Goal: Check status: Check status

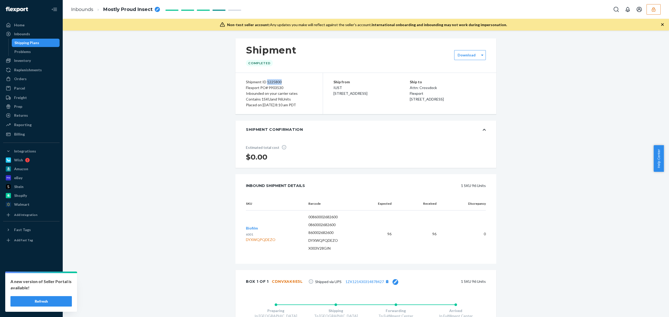
click at [652, 9] on icon "button" at bounding box center [652, 9] width 3 height 4
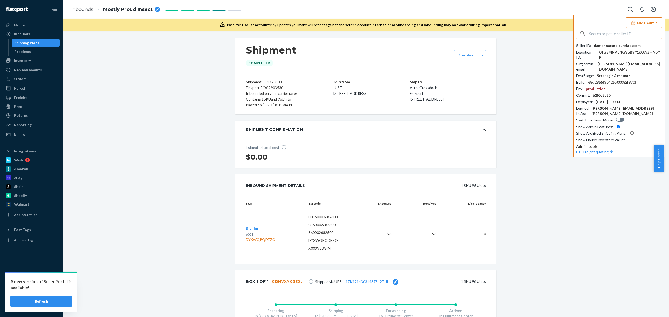
click at [595, 32] on input "text" at bounding box center [625, 33] width 73 height 10
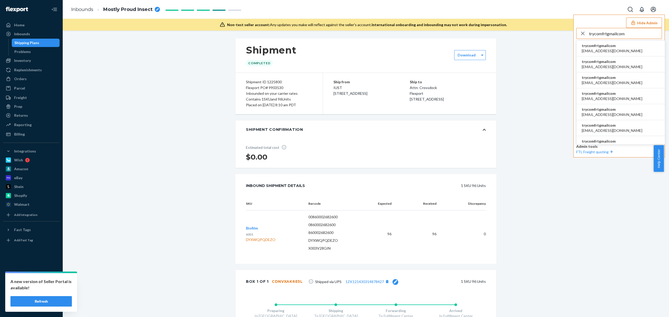
type input "trycomfrtgmailcom"
click at [597, 46] on span "trycomfrtgmailcom" at bounding box center [611, 45] width 61 height 5
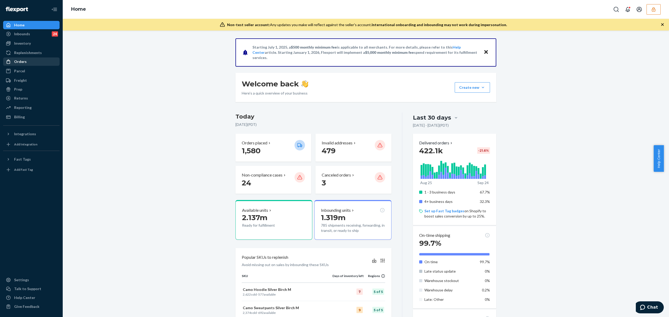
click at [24, 64] on div "Orders" at bounding box center [31, 61] width 55 height 7
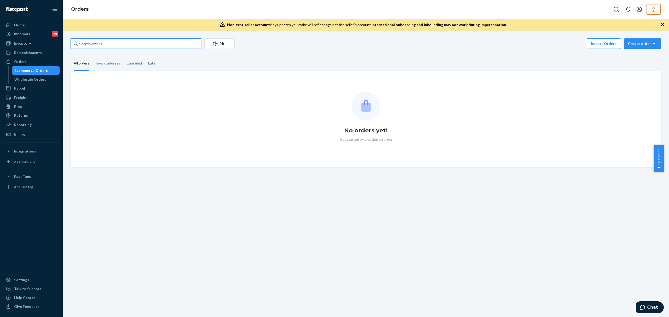
click at [101, 44] on input "text" at bounding box center [136, 43] width 131 height 10
paste input "135500354"
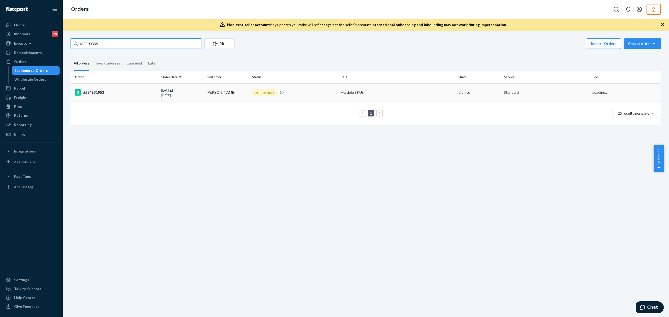
type input "135500354"
click at [114, 88] on td "#254931953" at bounding box center [115, 92] width 89 height 18
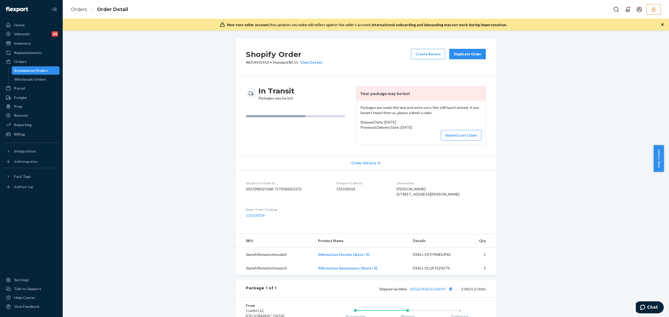
click at [656, 10] on button "button" at bounding box center [653, 9] width 14 height 10
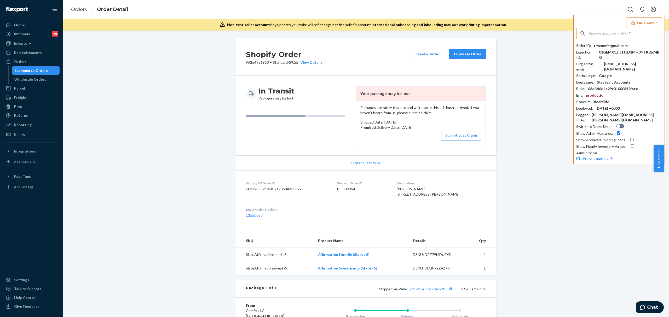
click at [604, 33] on input "text" at bounding box center [625, 33] width 73 height 10
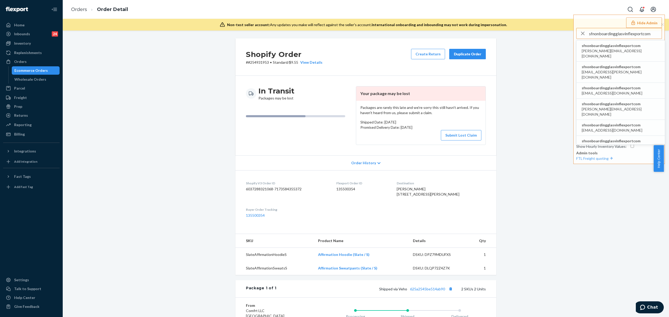
type input "sfnonboardingglasvinflexportcom"
click at [604, 45] on span "sfnonboardingglasvinflexportcom" at bounding box center [620, 45] width 78 height 5
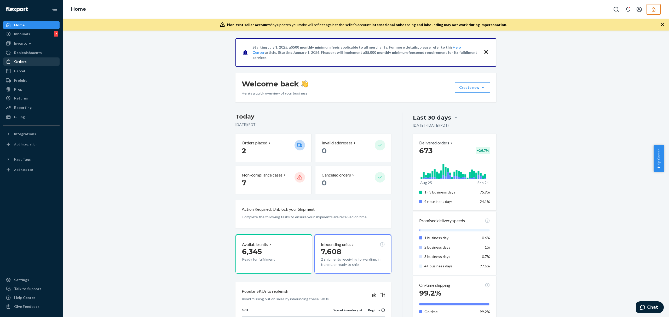
drag, startPoint x: 15, startPoint y: 65, endPoint x: 21, endPoint y: 64, distance: 6.5
click at [15, 65] on link "Orders" at bounding box center [31, 61] width 56 height 8
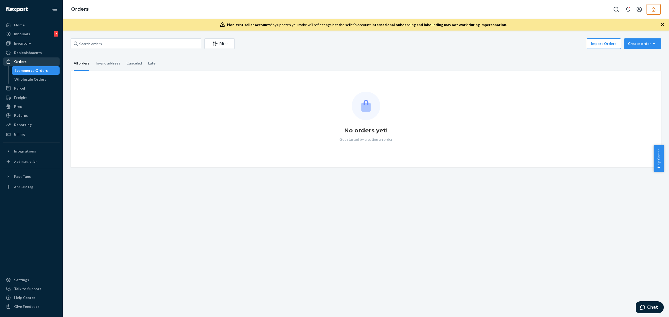
click at [21, 64] on div "Orders" at bounding box center [20, 61] width 13 height 5
click at [105, 46] on input "text" at bounding box center [136, 43] width 131 height 10
paste input "136794449"
type input "136794449"
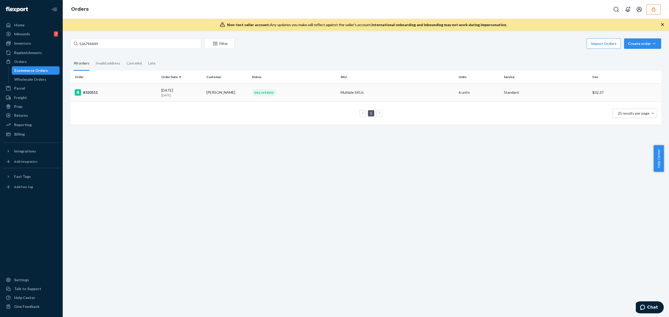
click at [141, 98] on td "#320511" at bounding box center [115, 92] width 89 height 18
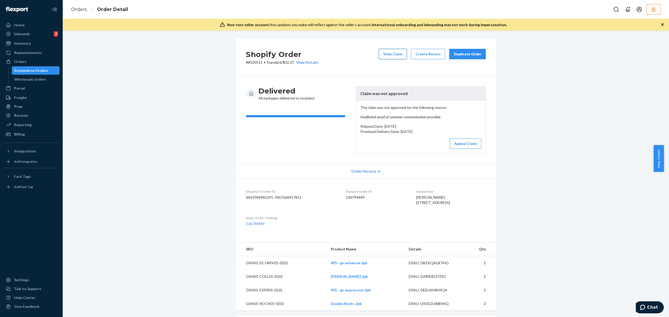
click at [393, 56] on button "View Claim" at bounding box center [392, 54] width 28 height 10
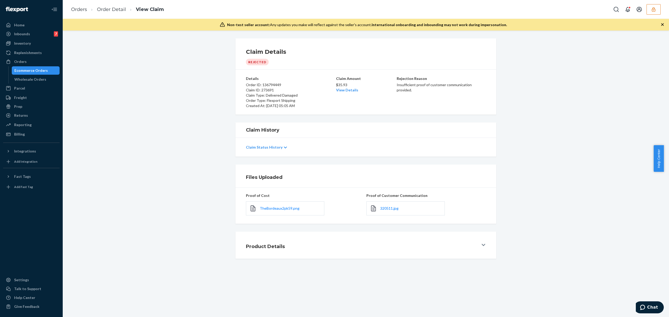
click at [386, 213] on div "320511.jpg" at bounding box center [405, 208] width 78 height 14
click at [385, 210] on span "320511.jpg" at bounding box center [389, 208] width 18 height 4
click at [656, 9] on button "button" at bounding box center [653, 9] width 14 height 10
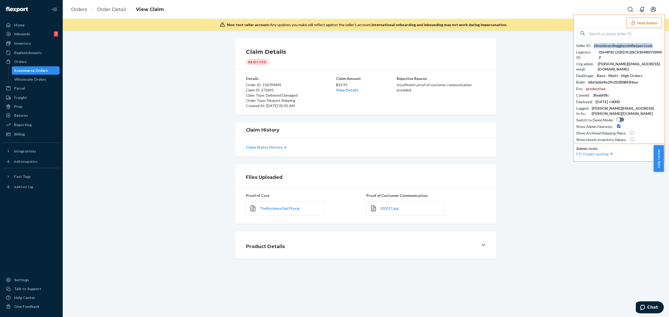
click at [621, 46] on div "sfnonboardingglasvinflexportcom" at bounding box center [622, 45] width 59 height 5
copy div "sfnonboardingglasvinflexportcom"
click at [124, 9] on link "Order Detail" at bounding box center [111, 10] width 29 height 6
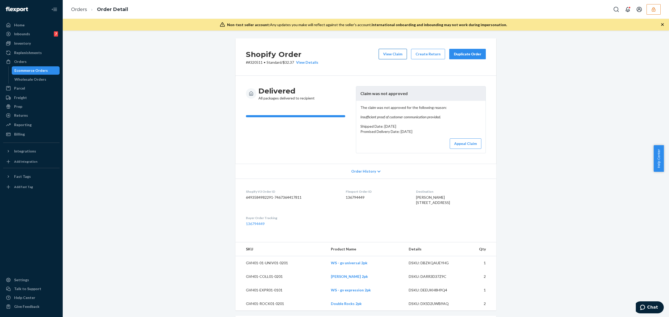
click at [399, 57] on button "View Claim" at bounding box center [392, 54] width 28 height 10
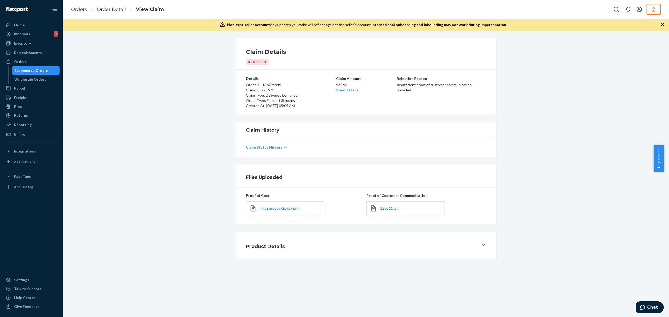
drag, startPoint x: 349, startPoint y: 90, endPoint x: 353, endPoint y: 100, distance: 10.2
click at [349, 90] on link "View Details" at bounding box center [347, 90] width 22 height 4
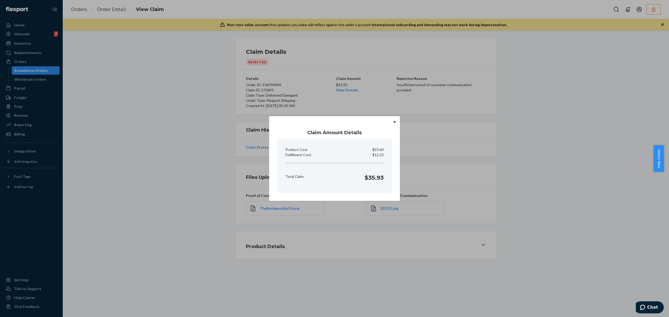
click at [393, 120] on icon "Close" at bounding box center [394, 121] width 2 height 3
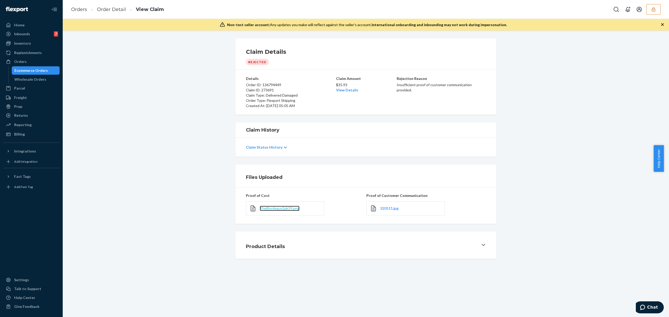
click at [290, 208] on span "TheBordeaux2pk59.png" at bounding box center [280, 208] width 40 height 4
click at [109, 9] on link "Order Detail" at bounding box center [111, 10] width 29 height 6
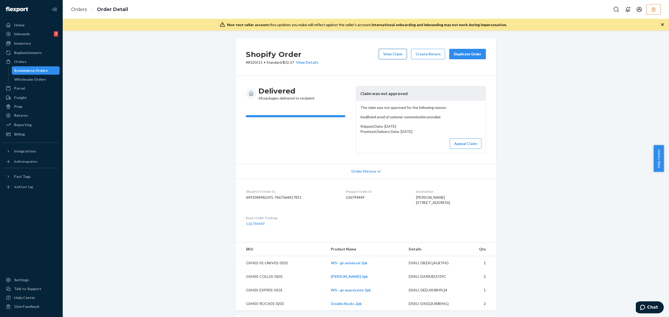
click at [395, 51] on button "View Claim" at bounding box center [392, 54] width 28 height 10
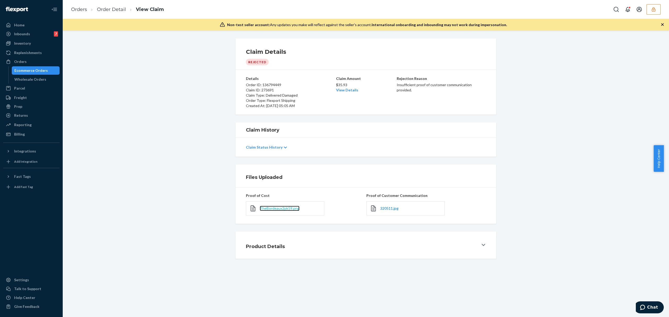
click at [275, 207] on span "TheBordeaux2pk59.png" at bounding box center [280, 208] width 40 height 4
click at [116, 12] on li "Order Detail" at bounding box center [106, 9] width 39 height 7
click at [114, 11] on link "Order Detail" at bounding box center [111, 10] width 29 height 6
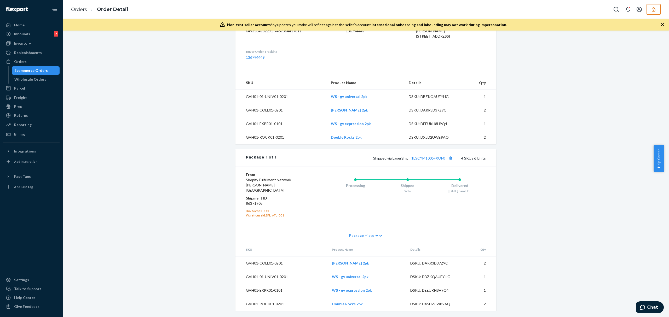
scroll to position [137, 0]
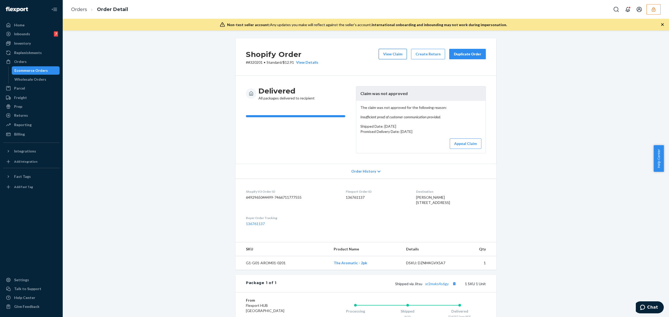
click at [387, 50] on button "View Claim" at bounding box center [392, 54] width 28 height 10
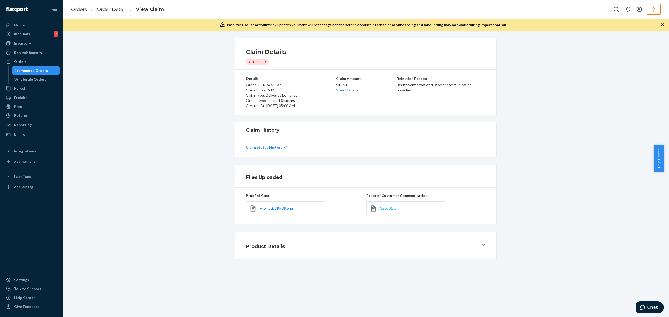
click at [383, 209] on span "320201.jpg" at bounding box center [389, 208] width 18 height 4
click at [390, 208] on span "320201.jpg" at bounding box center [389, 208] width 18 height 4
click at [112, 9] on link "Order Detail" at bounding box center [111, 10] width 29 height 6
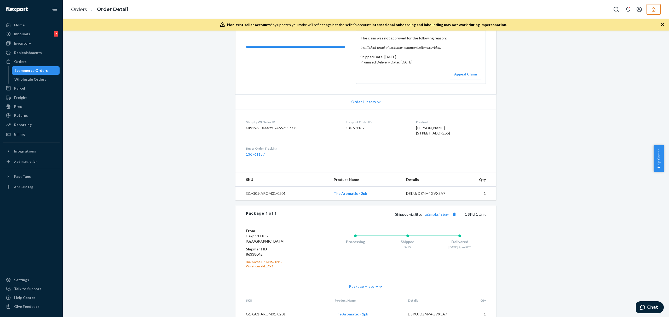
scroll to position [91, 0]
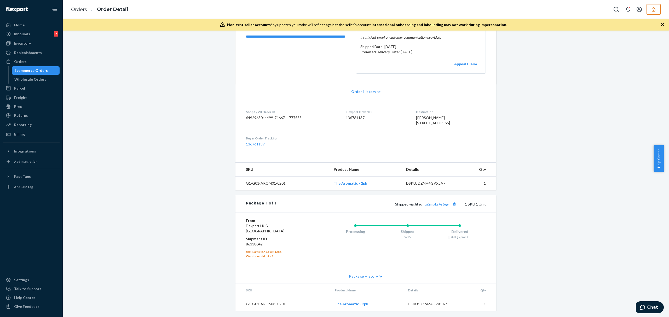
click at [425, 182] on div "DSKU: DZNM4GVX5A7" at bounding box center [430, 183] width 49 height 5
copy div "DZNM4GVX5A7"
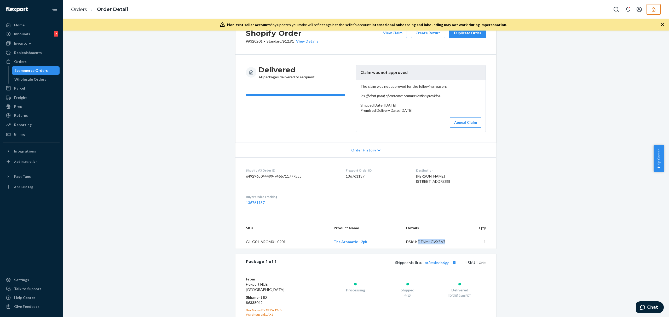
scroll to position [0, 0]
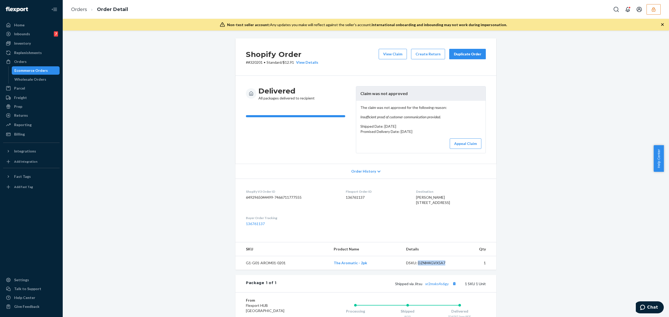
click at [153, 73] on div "Shopify Order # #320201 • Standard / $12.91 View Details View Claim Create Retu…" at bounding box center [366, 217] width 598 height 358
click at [459, 141] on button "Appeal Claim" at bounding box center [465, 143] width 32 height 10
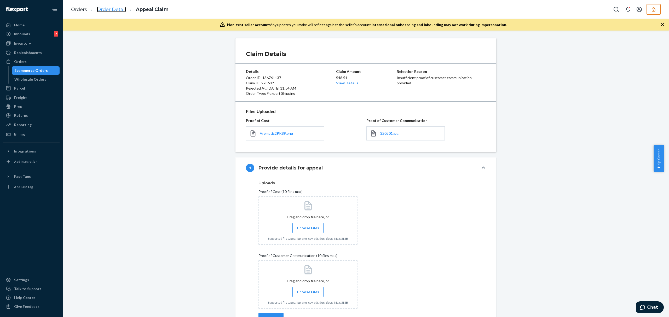
click at [111, 10] on link "Order Detail" at bounding box center [111, 10] width 29 height 6
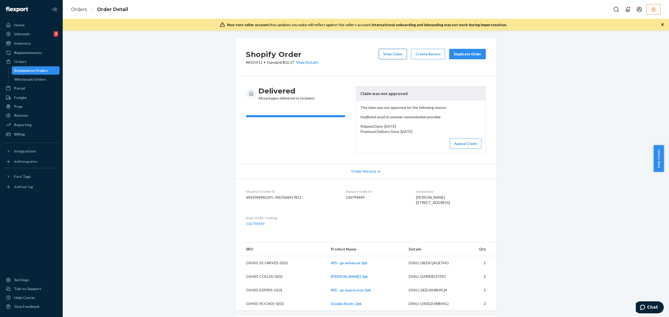
click at [404, 54] on button "View Claim" at bounding box center [392, 54] width 28 height 10
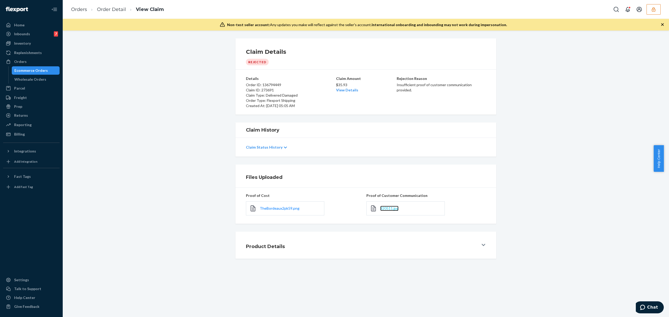
click at [390, 207] on span "320511.jpg" at bounding box center [389, 208] width 18 height 4
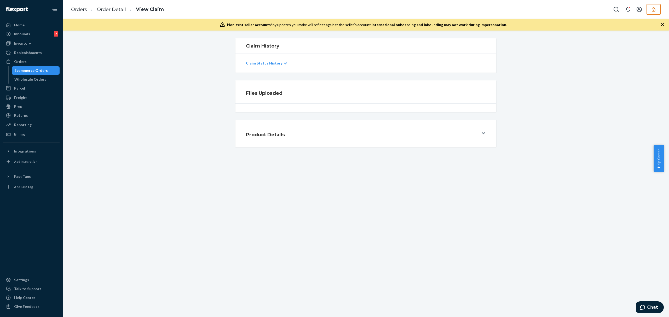
click at [109, 5] on ol "Orders Order Detail View Claim" at bounding box center [117, 9] width 101 height 15
click at [110, 9] on link "Order Detail" at bounding box center [111, 10] width 29 height 6
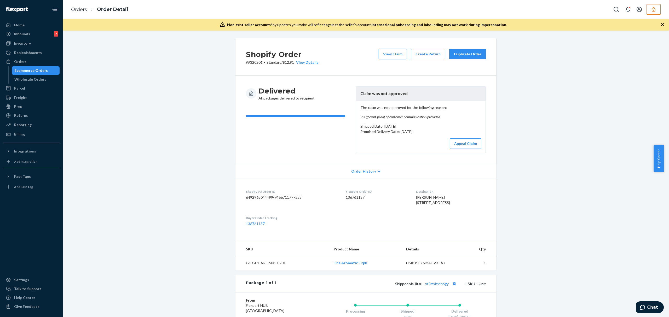
click at [392, 55] on button "View Claim" at bounding box center [392, 54] width 28 height 10
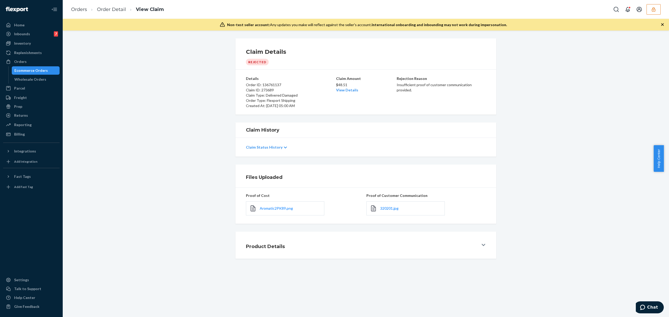
click at [385, 213] on div "320201.jpg" at bounding box center [405, 208] width 78 height 14
click at [387, 210] on span "320201.jpg" at bounding box center [389, 208] width 18 height 4
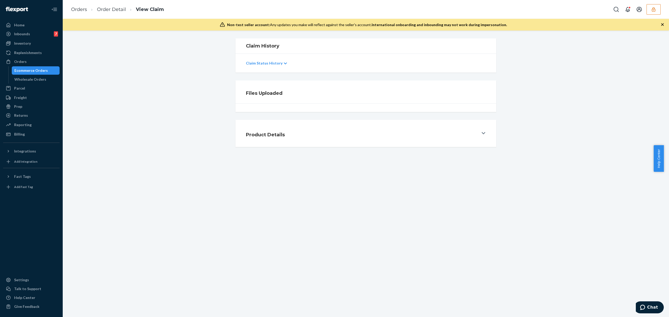
click at [107, 5] on ol "Orders Order Detail View Claim" at bounding box center [117, 9] width 101 height 15
drag, startPoint x: 106, startPoint y: 8, endPoint x: 130, endPoint y: 22, distance: 27.8
click at [106, 8] on link "Order Detail" at bounding box center [111, 10] width 29 height 6
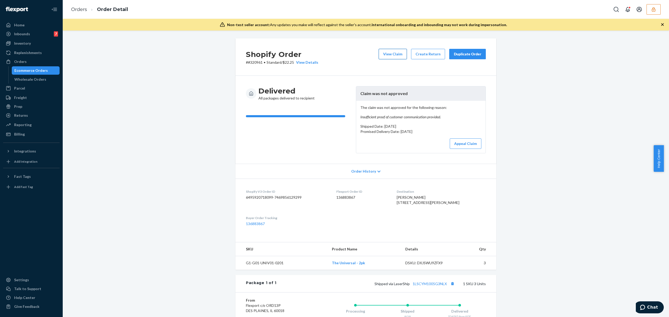
click at [389, 50] on button "View Claim" at bounding box center [392, 54] width 28 height 10
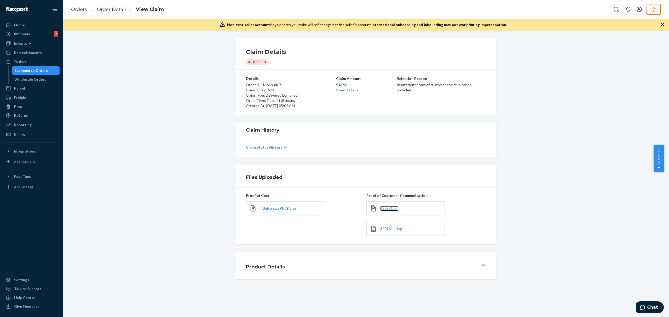
click at [394, 210] on span "320961.jpg" at bounding box center [389, 208] width 18 height 4
click at [383, 229] on span "320961-1.jpg" at bounding box center [391, 228] width 22 height 4
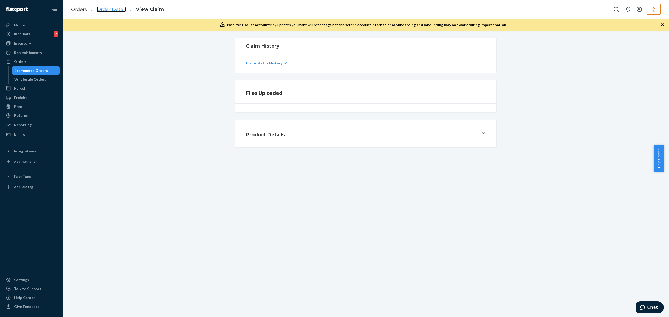
click at [115, 10] on link "Order Detail" at bounding box center [111, 10] width 29 height 6
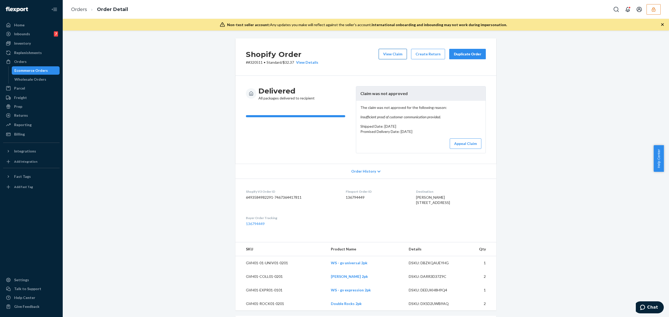
click at [394, 57] on button "View Claim" at bounding box center [392, 54] width 28 height 10
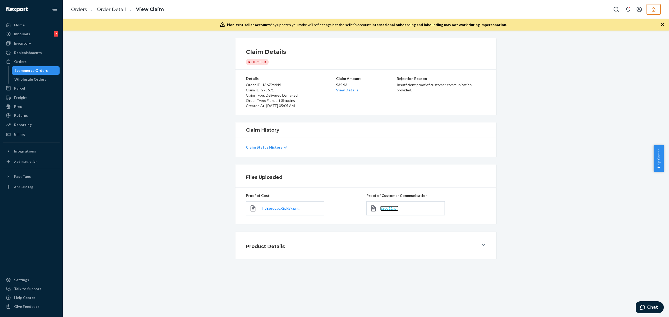
click at [383, 210] on span "320511.jpg" at bounding box center [389, 208] width 18 height 4
click at [110, 7] on link "Order Detail" at bounding box center [111, 10] width 29 height 6
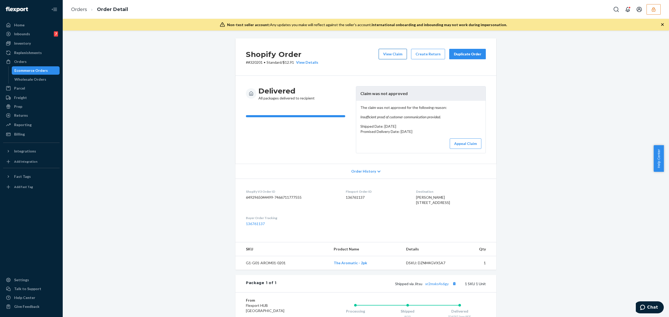
click at [392, 54] on button "View Claim" at bounding box center [392, 54] width 28 height 10
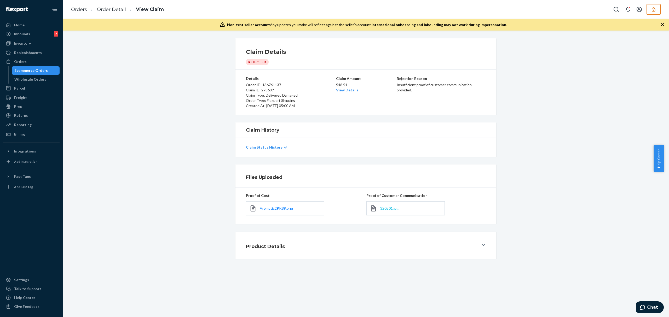
click at [388, 208] on span "320201.jpg" at bounding box center [389, 208] width 18 height 4
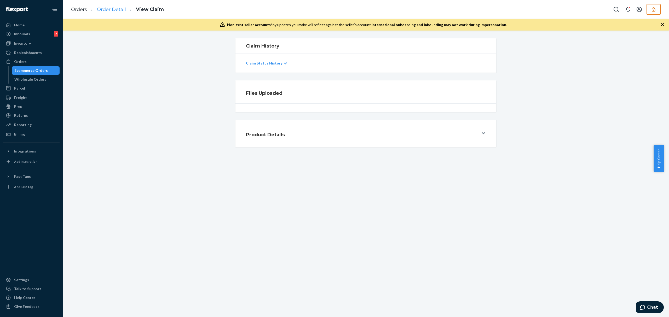
click at [119, 8] on link "Order Detail" at bounding box center [111, 10] width 29 height 6
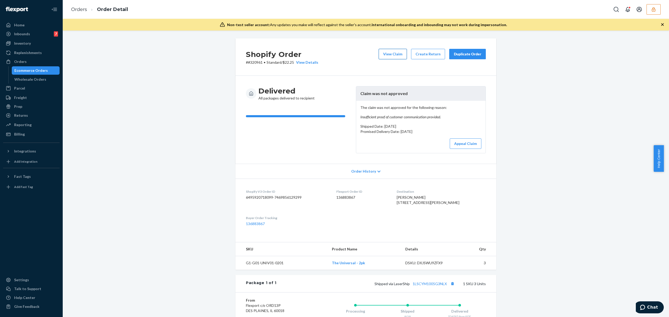
click at [391, 56] on button "View Claim" at bounding box center [392, 54] width 28 height 10
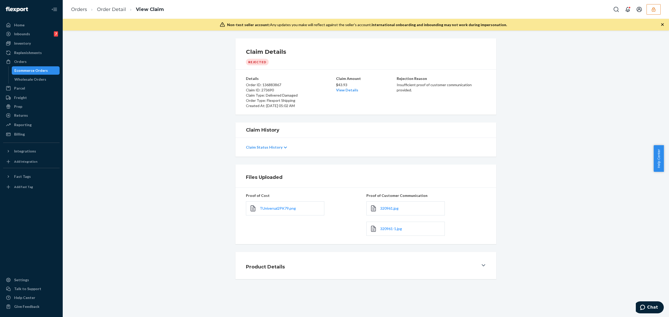
click at [382, 212] on div "320961.jpg" at bounding box center [405, 208] width 78 height 14
click at [383, 209] on span "320961.jpg" at bounding box center [389, 208] width 18 height 4
click at [387, 230] on span "320961-1.jpg" at bounding box center [391, 228] width 22 height 4
click at [273, 208] on span "TUniversal2PK79.png" at bounding box center [278, 208] width 36 height 4
click at [651, 12] on button "button" at bounding box center [653, 9] width 14 height 10
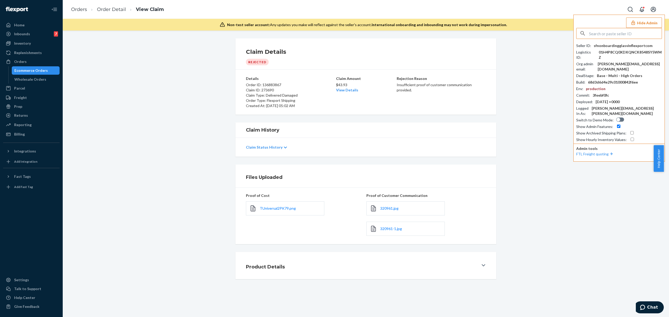
click at [621, 32] on input "text" at bounding box center [625, 33] width 73 height 10
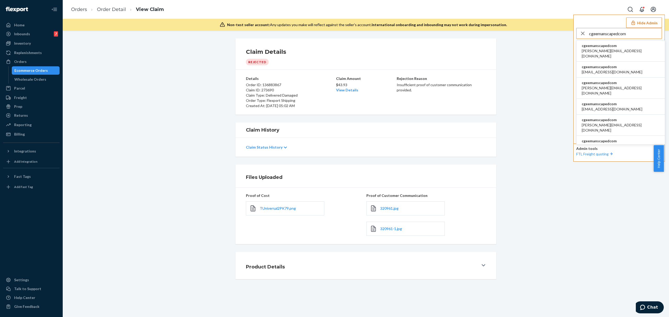
type input "cgeemanscapedcom"
click at [599, 48] on span "cgeemanscapedcom" at bounding box center [620, 45] width 78 height 5
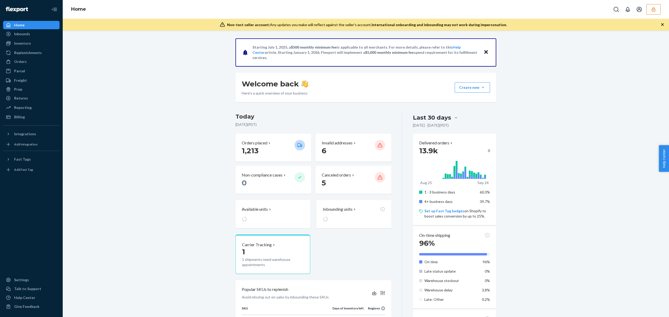
drag, startPoint x: 18, startPoint y: 113, endPoint x: 61, endPoint y: 107, distance: 43.0
click at [18, 113] on div "Billing" at bounding box center [31, 116] width 55 height 7
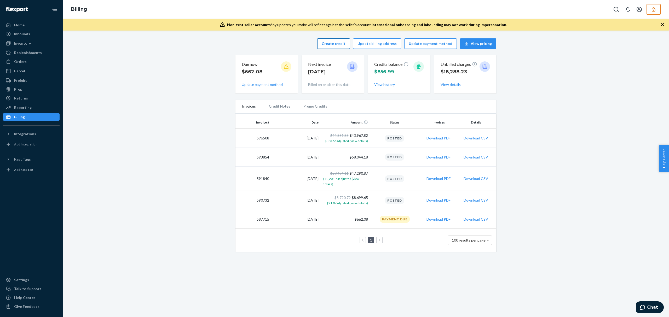
click at [336, 44] on button "Create credit" at bounding box center [333, 43] width 33 height 10
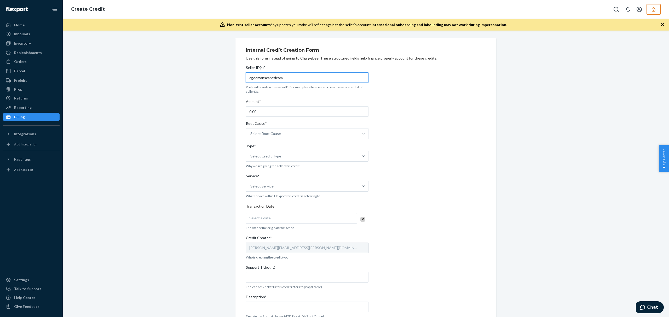
click at [264, 78] on input "cgeemanscapedcom" at bounding box center [307, 77] width 122 height 10
click at [260, 110] on input "0.00" at bounding box center [307, 111] width 122 height 10
paste input "35.99"
type input "35.99"
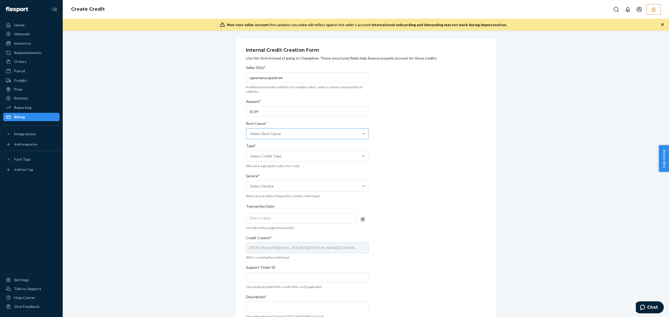
click at [267, 136] on div "Select Root Cause" at bounding box center [265, 133] width 31 height 5
click at [251, 136] on input "Root Cause* Select Root Cause" at bounding box center [250, 133] width 1 height 5
click at [279, 182] on div "OB - No Tracking Movement" at bounding box center [307, 178] width 120 height 10
click at [251, 136] on input "Root Cause* option OB - No Tracking Movement focused, 14 of 29. 29 results avai…" at bounding box center [250, 133] width 1 height 5
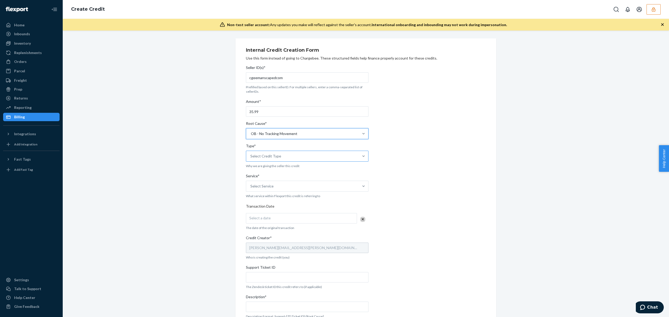
click at [263, 155] on div "Select Credit Type" at bounding box center [265, 156] width 31 height 5
click at [251, 155] on input "Type* Select Credit Type" at bounding box center [250, 156] width 1 height 5
click at [262, 167] on div "Support" at bounding box center [307, 169] width 120 height 10
click at [251, 159] on input "Type* option Support focused, 1 of 3. 3 results available. Use Up and Down to c…" at bounding box center [250, 156] width 1 height 5
click at [267, 188] on div "Select Service" at bounding box center [261, 186] width 23 height 5
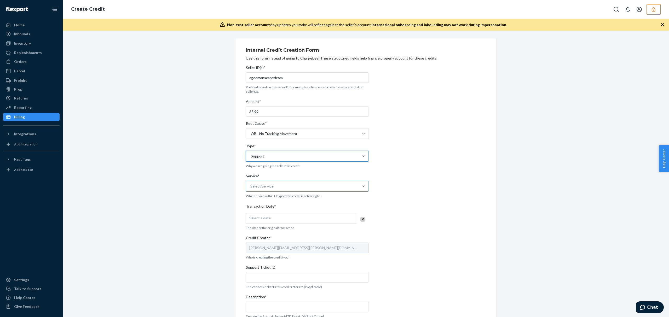
click at [251, 188] on input "Service* Select Service" at bounding box center [250, 186] width 1 height 5
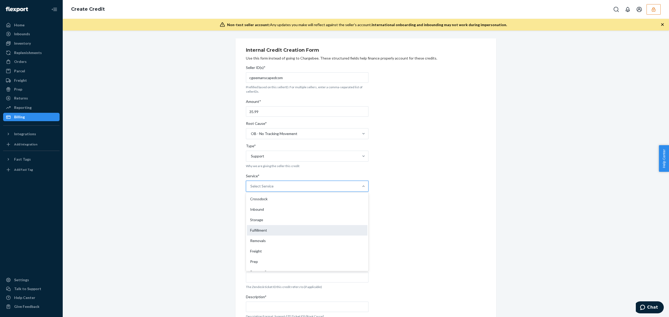
click at [259, 230] on div "Fulfillment" at bounding box center [307, 230] width 120 height 10
click at [251, 189] on input "Service* option Fulfillment focused, 4 of 10. 10 results available. Use Up and …" at bounding box center [250, 186] width 1 height 5
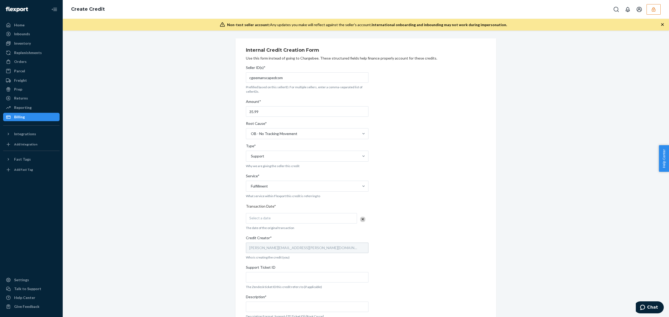
click at [259, 216] on span "Select a date" at bounding box center [259, 218] width 21 height 4
click at [301, 279] on button "24" at bounding box center [299, 278] width 10 height 9
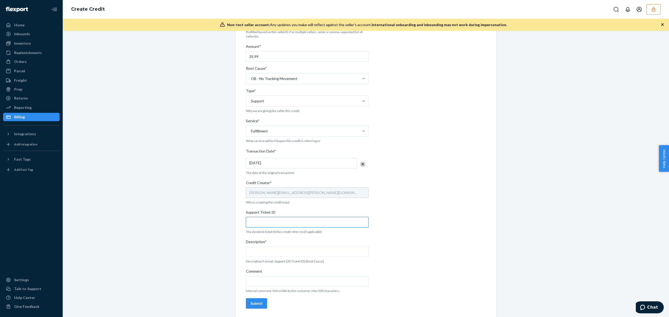
click at [261, 223] on input "Support Ticket ID" at bounding box center [307, 222] width 122 height 10
click at [261, 222] on input "Support Ticket ID" at bounding box center [307, 222] width 122 height 10
paste input "#824325"
type input "#824325"
click at [259, 251] on input "Description*" at bounding box center [307, 252] width 122 height 10
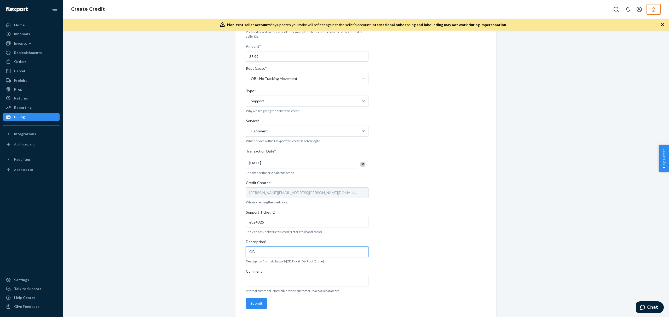
paste input "#824325"
type input "OB #824325 / OB - No tracking movement"
click at [246, 301] on button "Submit" at bounding box center [256, 303] width 21 height 10
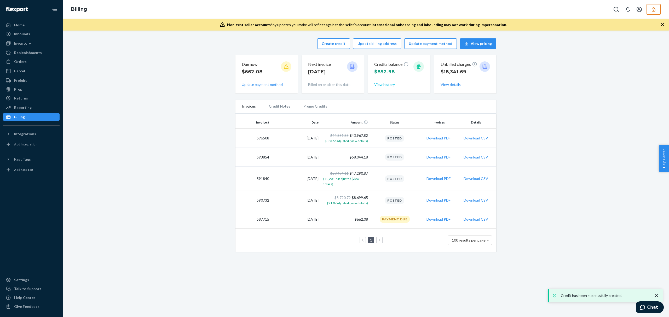
click at [387, 86] on button "View history" at bounding box center [384, 84] width 21 height 5
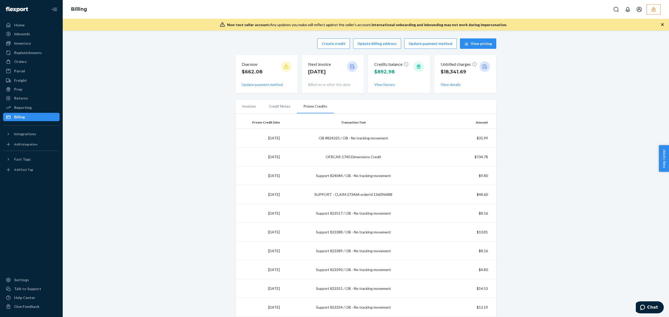
click at [652, 11] on icon "button" at bounding box center [653, 9] width 5 height 5
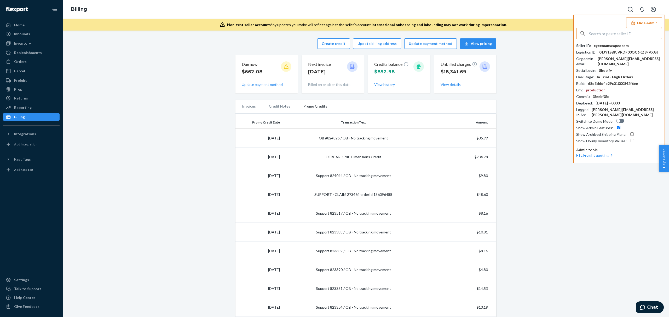
click at [614, 37] on input "text" at bounding box center [625, 33] width 73 height 10
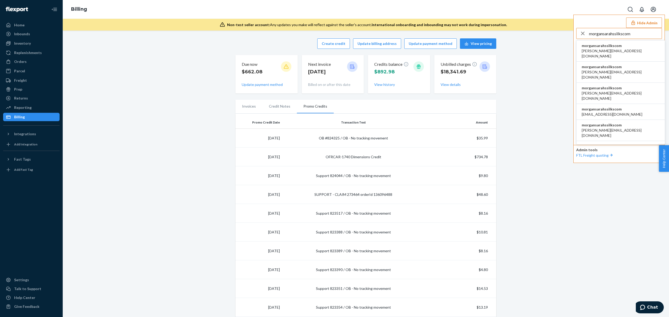
type input "morgansarahssilkscom"
click at [607, 50] on span "cassandra@sarahssilks.com" at bounding box center [620, 53] width 78 height 10
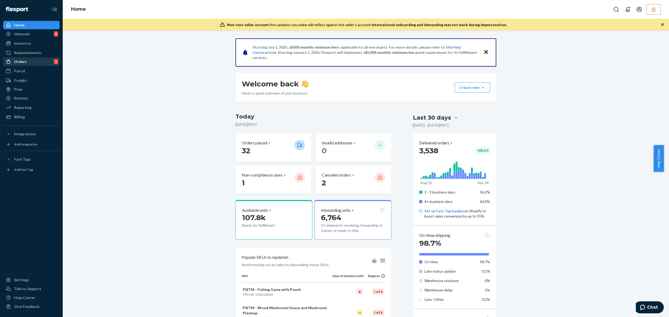
click at [28, 62] on div "Orders 1" at bounding box center [31, 61] width 55 height 7
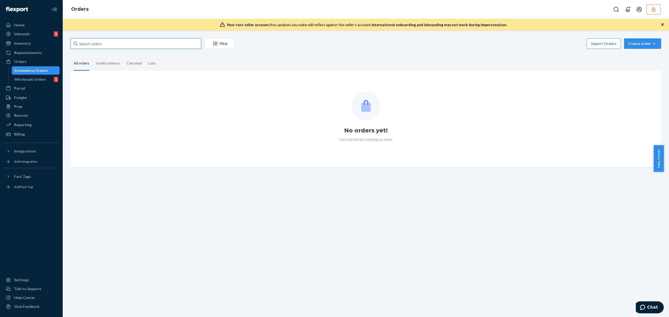
drag, startPoint x: 91, startPoint y: 44, endPoint x: 94, endPoint y: 47, distance: 3.9
click at [91, 44] on input "text" at bounding box center [136, 43] width 131 height 10
paste input "135971876"
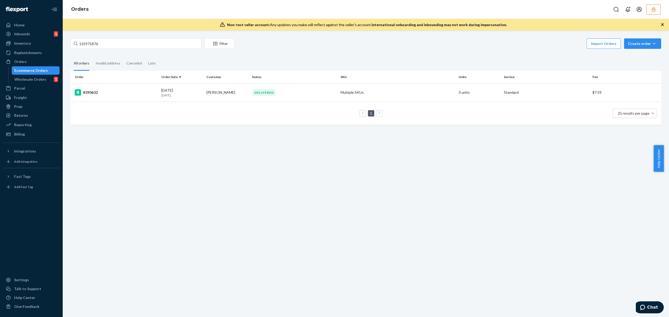
click at [130, 102] on td "1 25 results per page" at bounding box center [366, 113] width 590 height 23
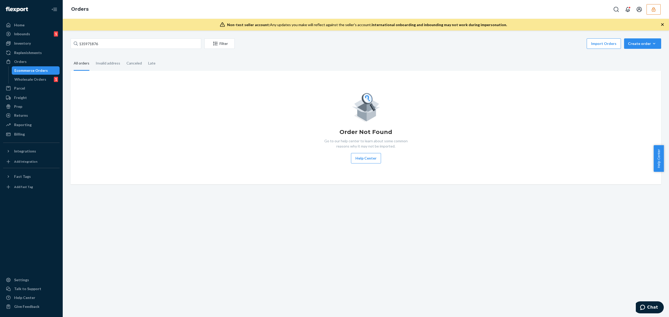
click at [144, 90] on div "Order Not Found Go to our help center to learn about some common reasons why it…" at bounding box center [366, 128] width 590 height 114
click at [102, 44] on input "135971876" at bounding box center [136, 43] width 131 height 10
type input "135971876"
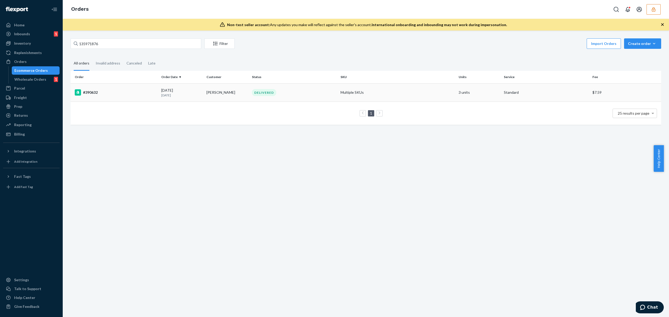
click at [139, 90] on div "#390632" at bounding box center [116, 92] width 82 height 6
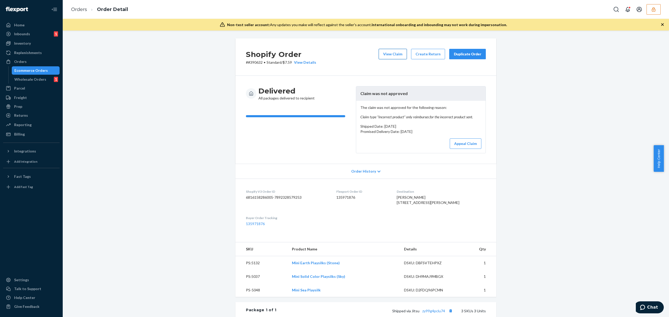
drag, startPoint x: 378, startPoint y: 56, endPoint x: 381, endPoint y: 56, distance: 3.7
click at [381, 56] on button "View Claim" at bounding box center [392, 54] width 28 height 10
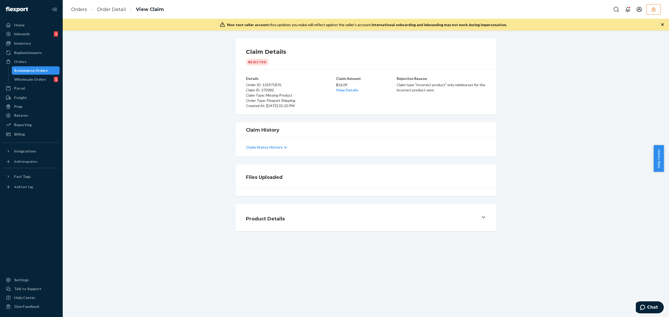
click at [382, 56] on div "Claim Details Rejected" at bounding box center [366, 56] width 240 height 17
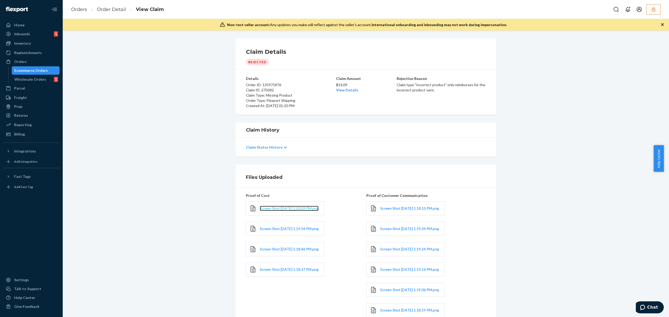
click at [291, 209] on span "Screen Shot 2025-09-08 at 1.20.03 PM.png" at bounding box center [289, 208] width 59 height 4
click at [266, 231] on span "Screen Shot 2025-09-08 at 1.19.54 PM.png" at bounding box center [289, 228] width 59 height 4
click at [263, 251] on span "Screen Shot 2025-09-08 at 1.18.46 PM.png" at bounding box center [289, 249] width 59 height 4
click at [262, 272] on link "Screen Shot 2025-09-08 at 1.18.37 PM.png" at bounding box center [289, 269] width 59 height 5
click at [284, 148] on icon at bounding box center [285, 148] width 3 height 2
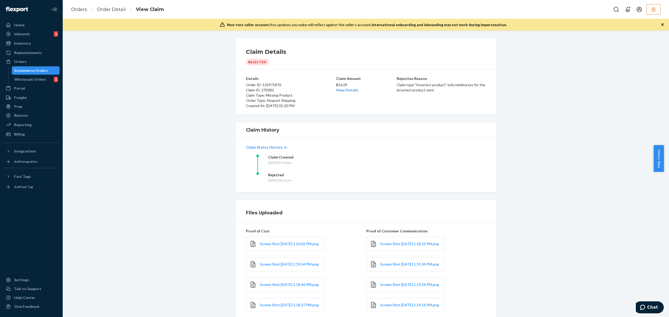
click at [104, 4] on ol "Orders Order Detail View Claim" at bounding box center [117, 9] width 101 height 15
click at [116, 12] on link "Order Detail" at bounding box center [111, 10] width 29 height 6
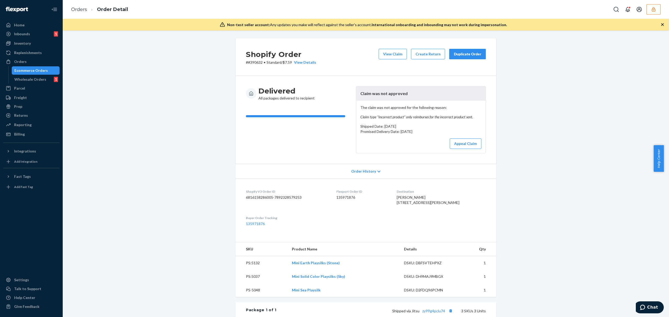
click at [659, 11] on button "button" at bounding box center [653, 9] width 14 height 10
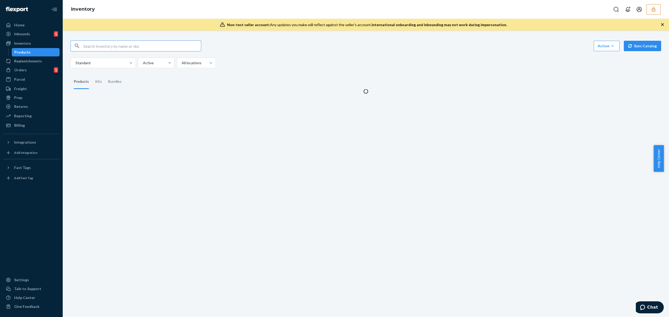
click at [114, 50] on input "text" at bounding box center [142, 46] width 118 height 10
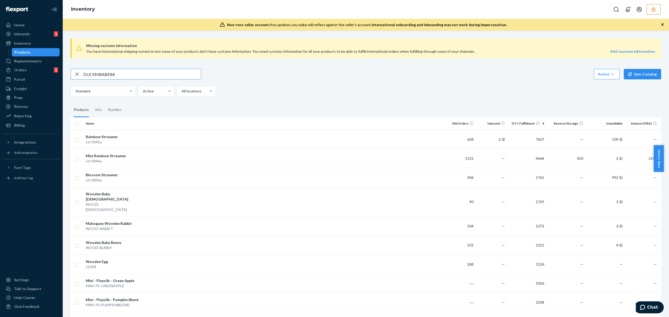
type input "DUCEMBABF84"
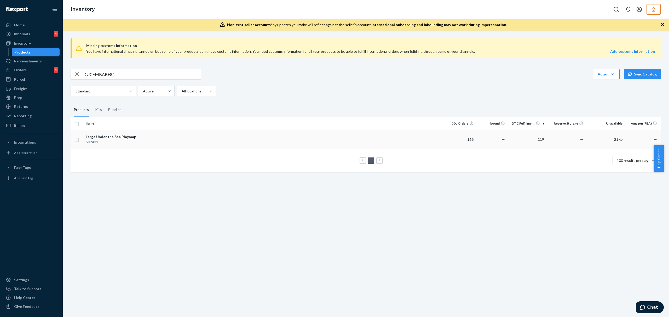
click at [161, 143] on td at bounding box center [293, 139] width 302 height 19
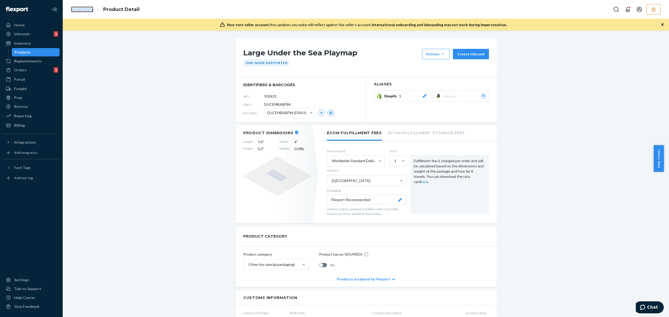
click at [87, 7] on link "Inventory" at bounding box center [82, 10] width 22 height 6
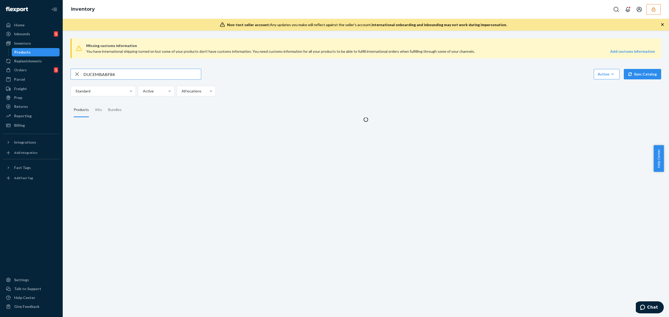
click at [97, 72] on input "DUCEMBABF84" at bounding box center [142, 74] width 118 height 10
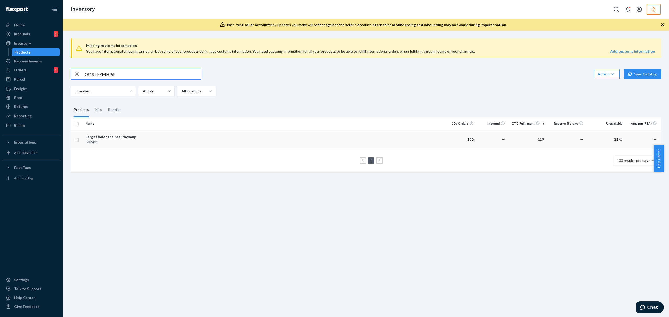
type input "DB4STXZMHP6"
click at [205, 140] on td at bounding box center [293, 139] width 302 height 19
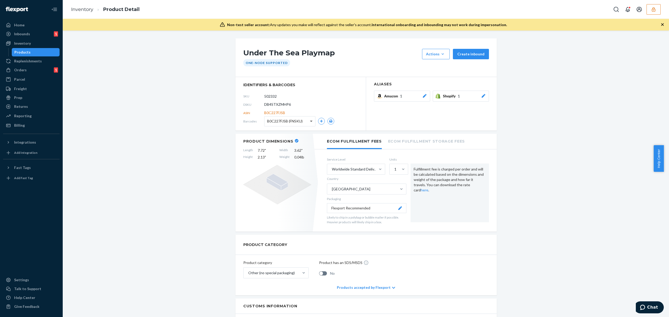
click at [310, 122] on span at bounding box center [311, 122] width 3 height 2
click at [311, 123] on span at bounding box center [311, 121] width 7 height 10
click at [351, 67] on div "Under The Sea Playmap Actions Add components Hide Request removal Create inboun…" at bounding box center [365, 57] width 261 height 39
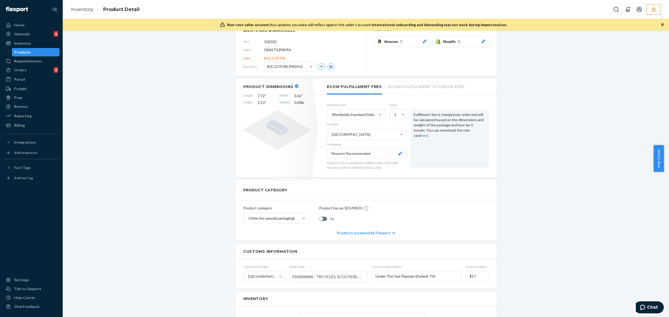
scroll to position [20, 0]
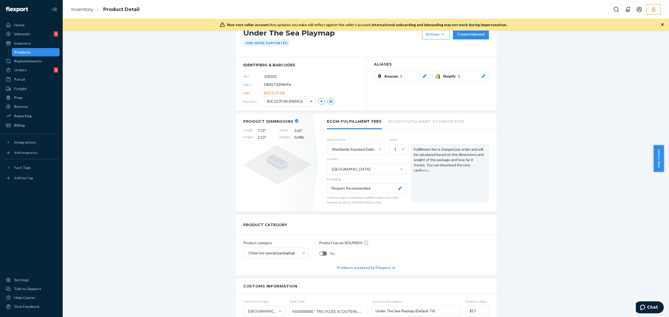
click at [308, 106] on span at bounding box center [311, 102] width 7 height 10
click at [303, 102] on div "B0C227FJSB (FNSKU)" at bounding box center [289, 102] width 51 height 10
click at [331, 68] on section "identifiers & barcodes SKU 502332 DSKU DB4STXZMHP6 ASIN B0C227FJSB Barcodes B0C…" at bounding box center [300, 84] width 131 height 54
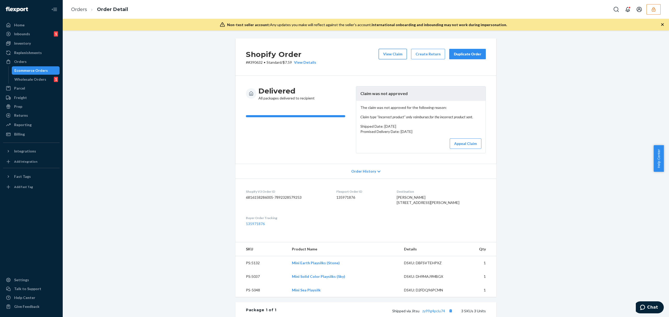
click at [394, 57] on button "View Claim" at bounding box center [392, 54] width 28 height 10
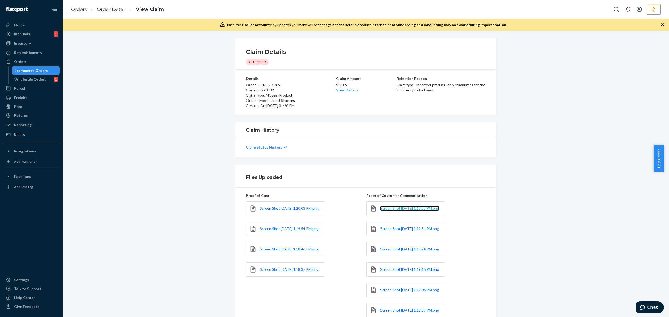
click at [392, 208] on span "Screen Shot [DATE] 1.18.53 PM.png" at bounding box center [409, 208] width 59 height 4
click at [273, 209] on span "Screen Shot [DATE] 1.20.03 PM.png" at bounding box center [289, 208] width 59 height 4
click at [277, 231] on link "Screen Shot [DATE] 1.19.54 PM.png" at bounding box center [289, 228] width 59 height 5
click at [261, 251] on span "Screen Shot [DATE] 1.18.46 PM.png" at bounding box center [289, 249] width 59 height 4
click at [110, 10] on link "Order Detail" at bounding box center [111, 10] width 29 height 6
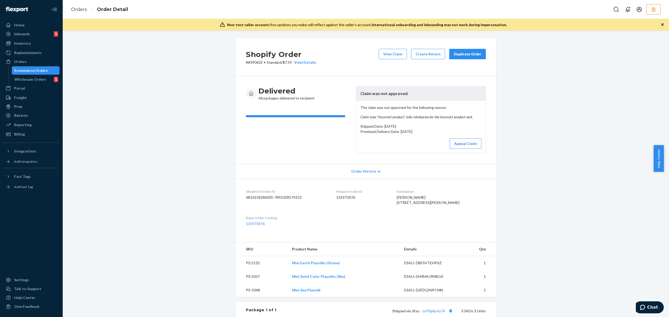
click at [458, 57] on button "Duplicate Order" at bounding box center [467, 54] width 37 height 10
click at [305, 61] on div "View Details" at bounding box center [304, 62] width 24 height 5
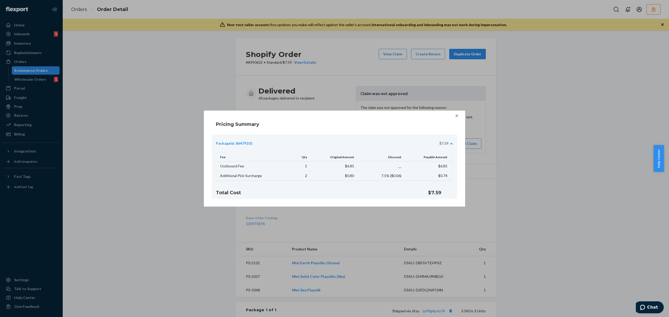
click at [455, 115] on icon at bounding box center [456, 115] width 5 height 5
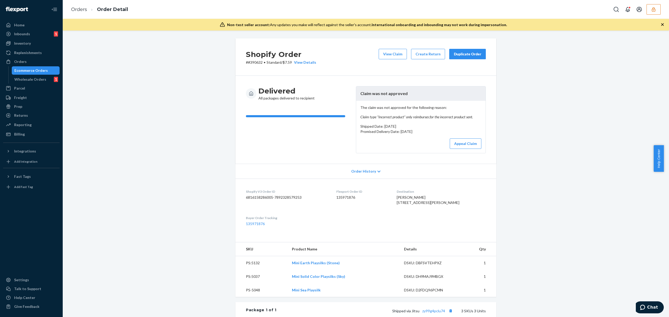
click at [350, 198] on dd "135971876" at bounding box center [362, 197] width 52 height 5
copy dd "135971876"
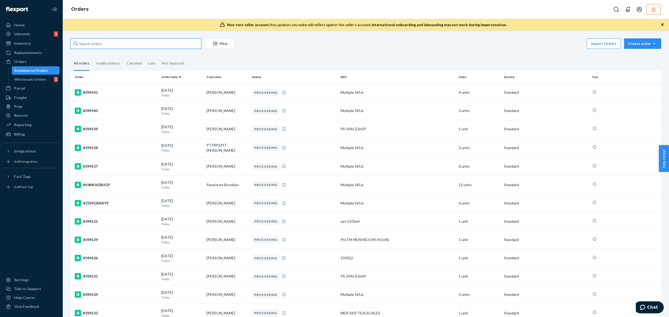
click at [95, 43] on input "text" at bounding box center [136, 43] width 131 height 10
paste input "135475766"
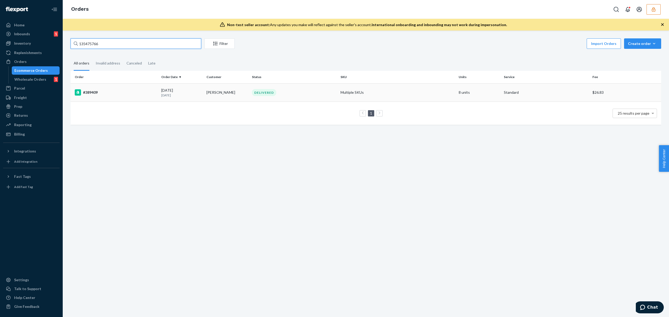
type input "135475766"
click at [224, 97] on td "[PERSON_NAME]" at bounding box center [226, 92] width 45 height 18
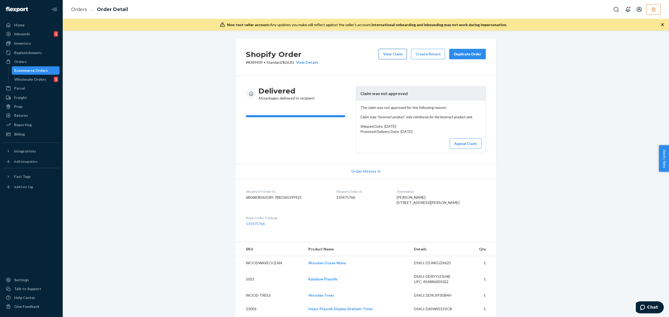
click at [388, 56] on button "View Claim" at bounding box center [392, 54] width 28 height 10
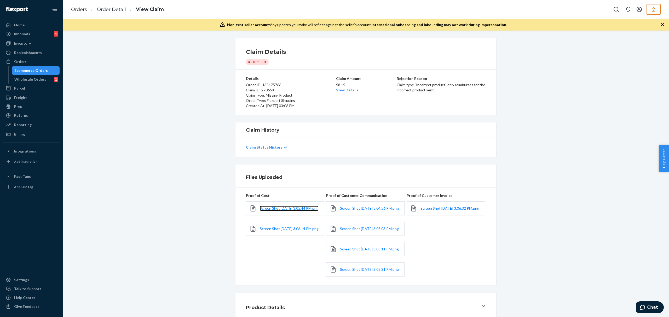
click at [280, 210] on link "Screen Shot [DATE] 3.05.44 PM.png" at bounding box center [289, 208] width 59 height 5
click at [268, 230] on span "Screen Shot [DATE] 3.06.14 PM.png" at bounding box center [289, 228] width 59 height 4
click at [345, 211] on span "Screen Shot [DATE] 3.04.56 PM.png" at bounding box center [369, 208] width 59 height 4
click at [347, 231] on span "Screen Shot [DATE] 3.05.03 PM.png" at bounding box center [369, 228] width 59 height 4
click at [351, 251] on span "Screen Shot [DATE] 3.05.11 PM.png" at bounding box center [369, 249] width 59 height 4
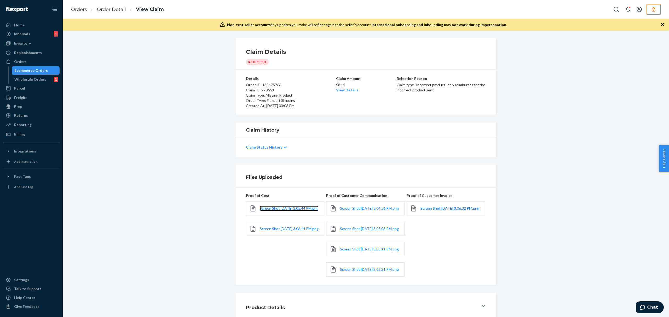
click at [266, 210] on link "Screen Shot [DATE] 3.05.44 PM.png" at bounding box center [289, 208] width 59 height 5
click at [352, 272] on span "Screen Shot [DATE] 3.05.31 PM.png" at bounding box center [369, 269] width 59 height 4
click at [278, 206] on span "Screen Shot [DATE] 3.05.44 PM.png" at bounding box center [289, 208] width 59 height 4
click at [268, 231] on span "Screen Shot [DATE] 3.06.14 PM.png" at bounding box center [289, 228] width 59 height 4
drag, startPoint x: 108, startPoint y: 5, endPoint x: 110, endPoint y: 10, distance: 5.7
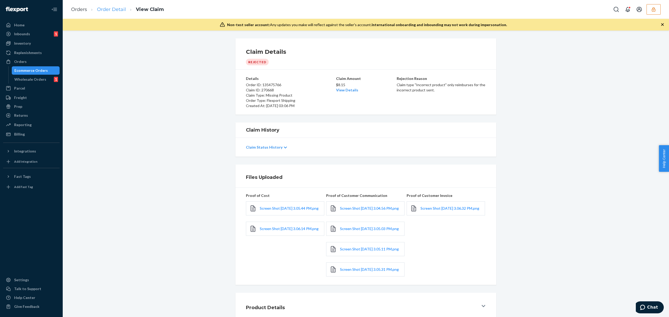
click at [108, 5] on ol "Orders Order Detail View Claim" at bounding box center [117, 9] width 101 height 15
drag, startPoint x: 113, startPoint y: 11, endPoint x: 142, endPoint y: 43, distance: 42.7
click at [113, 11] on link "Order Detail" at bounding box center [111, 10] width 29 height 6
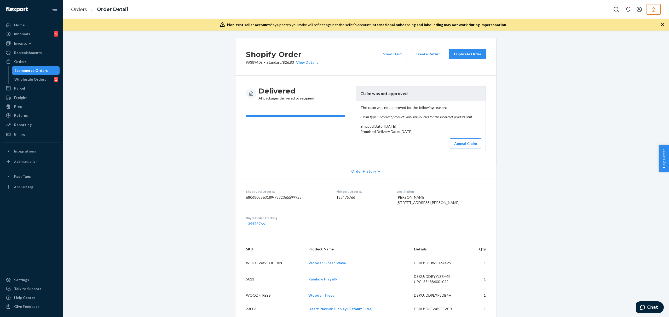
click at [462, 52] on div "Duplicate Order" at bounding box center [467, 53] width 28 height 5
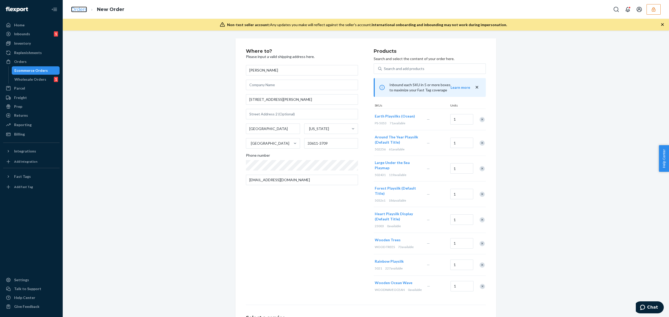
click at [83, 8] on link "Orders" at bounding box center [79, 10] width 16 height 6
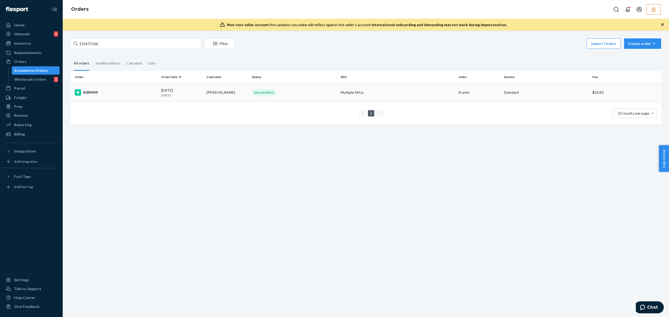
click at [229, 93] on td "[PERSON_NAME]" at bounding box center [226, 92] width 45 height 18
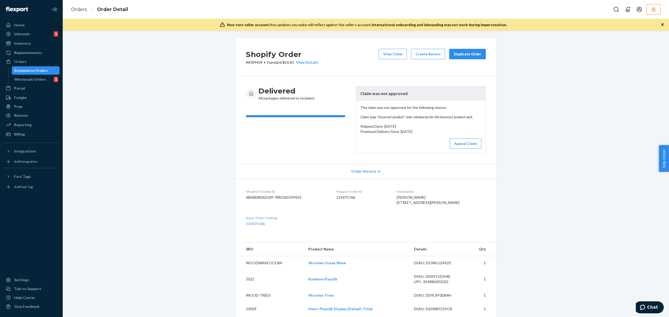
click at [302, 60] on h2 "Shopify Order" at bounding box center [282, 54] width 72 height 11
click at [299, 63] on div "View Details" at bounding box center [306, 62] width 24 height 5
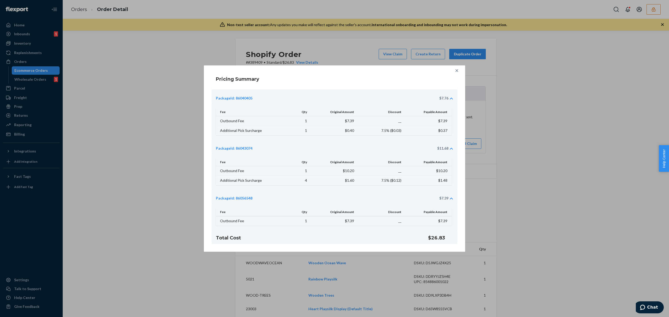
click at [459, 68] on icon at bounding box center [456, 70] width 5 height 5
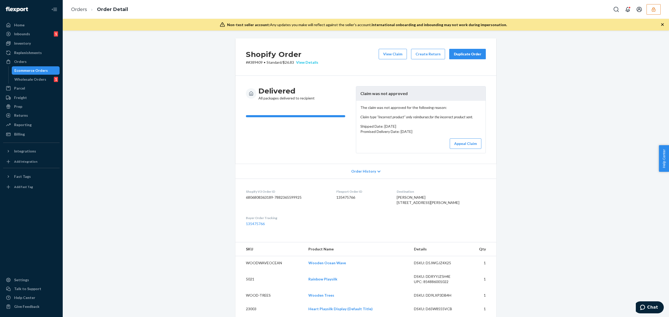
click at [309, 62] on div "View Details" at bounding box center [306, 62] width 24 height 5
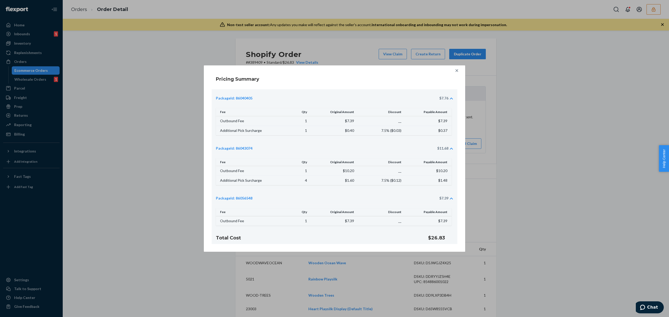
click at [455, 69] on icon at bounding box center [456, 70] width 5 height 5
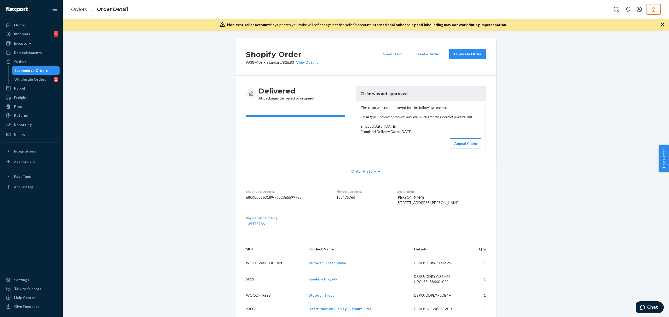
click at [350, 200] on dd "135475766" at bounding box center [362, 197] width 52 height 5
copy dd "135475766"
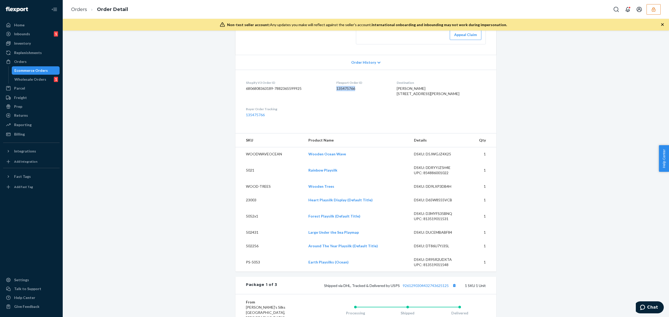
scroll to position [74, 0]
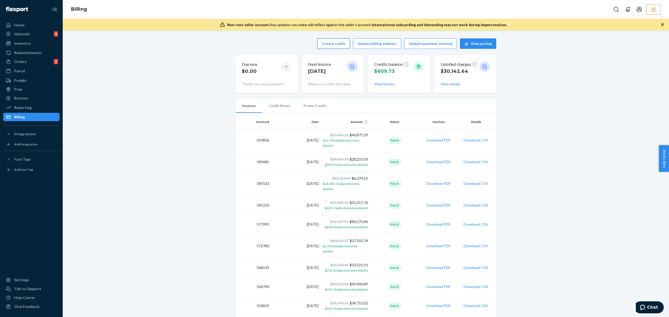
click at [333, 46] on button "Create credit" at bounding box center [333, 43] width 33 height 10
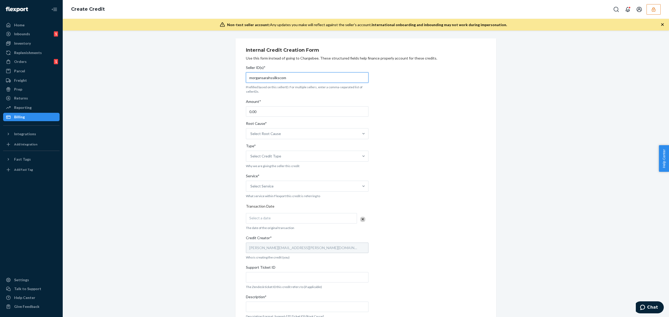
click at [268, 77] on input "morgansarahssilkscom" at bounding box center [307, 77] width 122 height 10
click at [263, 113] on input "0.00" at bounding box center [307, 111] width 122 height 10
paste input "11.17"
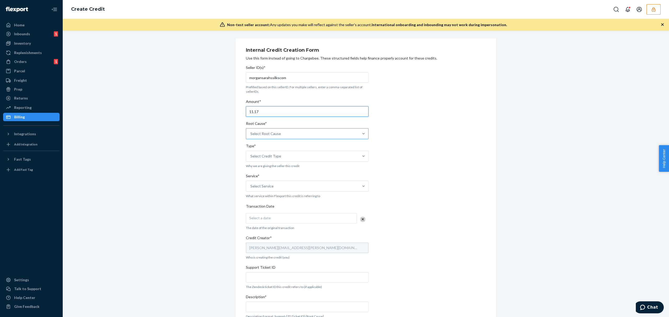
type input "11.17"
click at [273, 137] on div "Select Root Cause" at bounding box center [302, 133] width 113 height 10
click at [251, 136] on input "Root Cause* Select Root Cause" at bounding box center [250, 133] width 1 height 5
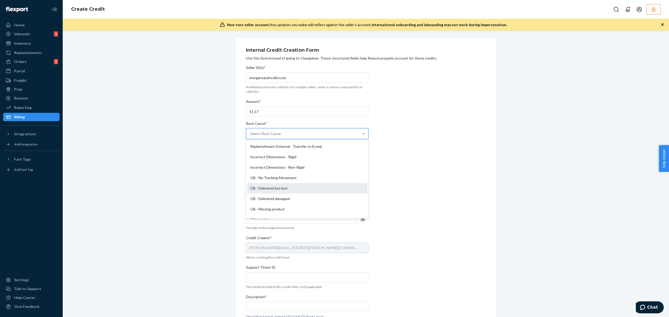
scroll to position [139, 0]
click at [277, 188] on div "OB - Incorrect product" at bounding box center [307, 185] width 120 height 10
click at [251, 136] on input "Root Cause* option OB - Incorrect product focused, 18 of 29. 29 results availab…" at bounding box center [250, 133] width 1 height 5
click at [264, 157] on div "Select Credit Type" at bounding box center [265, 156] width 31 height 5
click at [251, 157] on input "Type* Select Credit Type" at bounding box center [250, 156] width 1 height 5
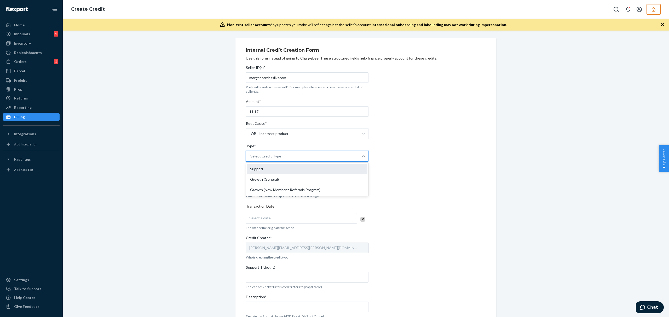
click at [266, 171] on div "Support" at bounding box center [307, 169] width 120 height 10
click at [251, 159] on input "Type* option Support focused, 1 of 3. 3 results available. Use Up and Down to c…" at bounding box center [250, 156] width 1 height 5
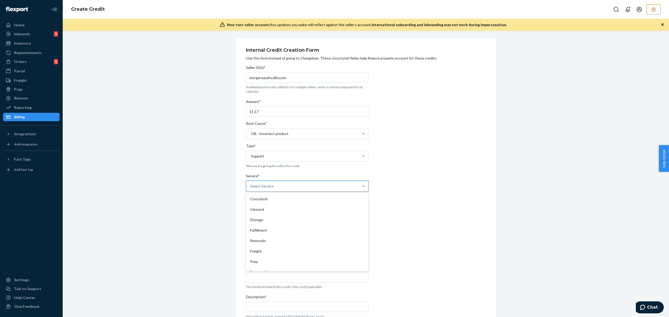
click at [269, 190] on div "Select Service" at bounding box center [302, 186] width 113 height 10
click at [251, 189] on input "Service* option Crossdock focused, 1 of 10. 10 results available. Use Up and Do…" at bounding box center [250, 186] width 1 height 5
click at [268, 227] on div "Fulfillment" at bounding box center [307, 230] width 120 height 10
click at [251, 189] on input "Service* option Fulfillment focused, 4 of 10. 10 results available. Use Up and …" at bounding box center [250, 186] width 1 height 5
click at [268, 215] on div "Select a date" at bounding box center [301, 218] width 111 height 10
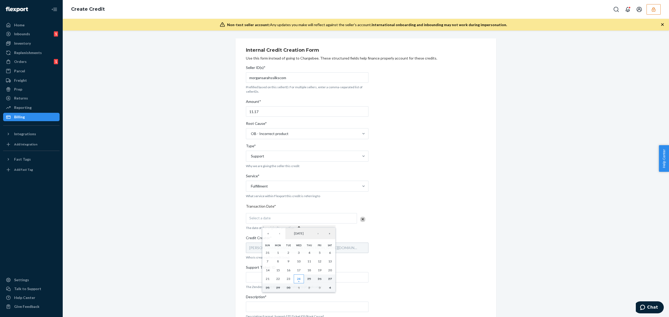
click at [296, 279] on button "24" at bounding box center [299, 278] width 10 height 9
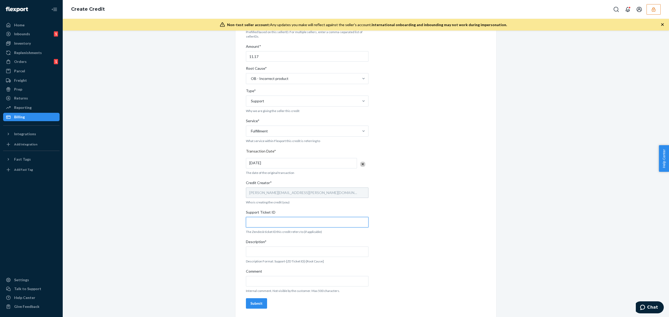
click at [270, 224] on input "Support Ticket ID" at bounding box center [307, 222] width 122 height 10
click at [266, 225] on input "Support Ticket ID" at bounding box center [307, 222] width 122 height 10
paste input "#821475"
type input "#821475"
click at [270, 254] on input "Description*" at bounding box center [307, 252] width 122 height 10
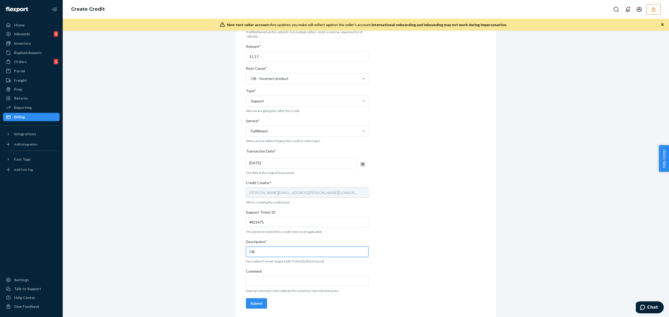
paste input "#821475"
type input "OB #821475 / OB - Incorrect product"
click at [257, 301] on div "Submit" at bounding box center [256, 303] width 12 height 5
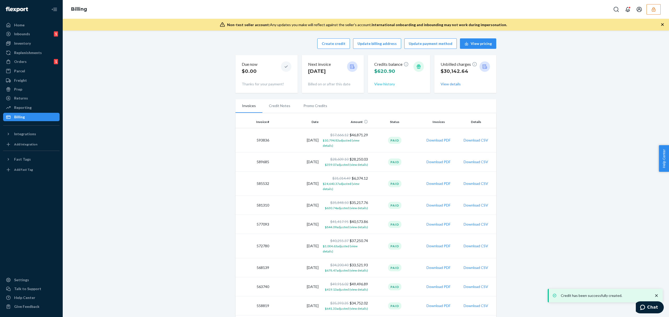
click at [384, 85] on button "View history" at bounding box center [384, 83] width 21 height 5
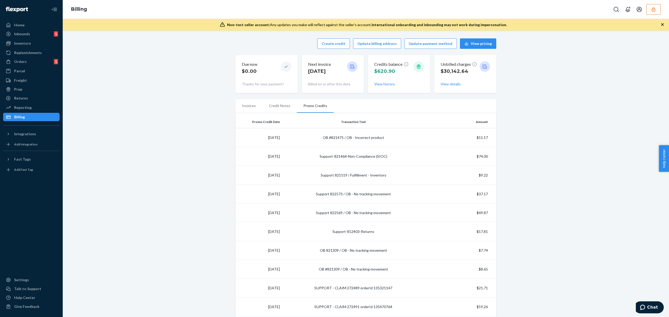
click at [647, 12] on button "button" at bounding box center [653, 9] width 14 height 10
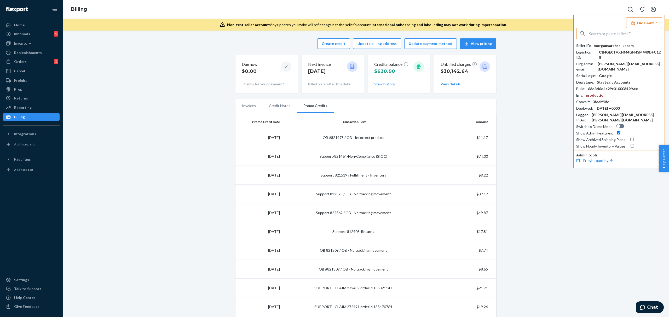
click at [613, 37] on input "text" at bounding box center [625, 33] width 73 height 10
type input "01GXZJW57NJXVBDWPRB3V9W5NA"
click at [597, 45] on span "[DOMAIN_NAME]" at bounding box center [611, 45] width 61 height 5
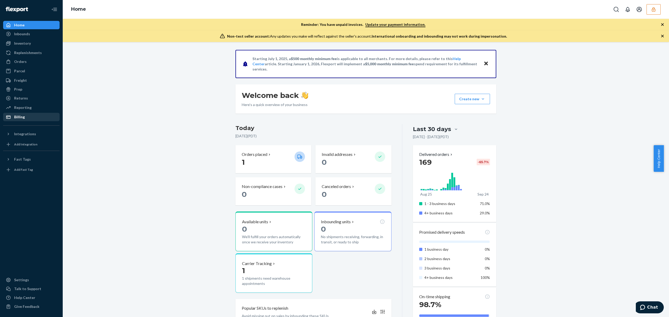
click at [22, 118] on div "Billing" at bounding box center [19, 116] width 11 height 5
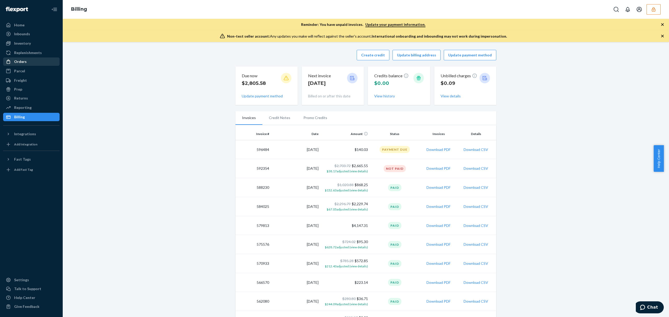
click at [25, 60] on div "Orders" at bounding box center [20, 61] width 13 height 5
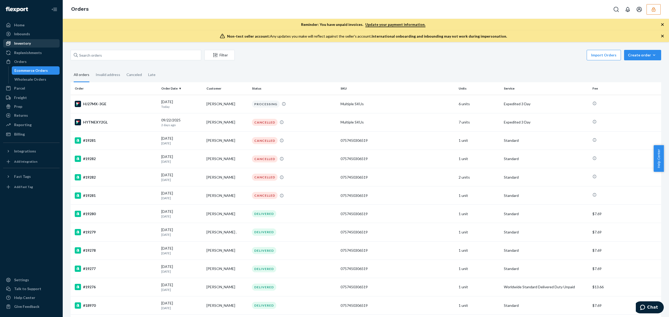
click at [21, 44] on div "Inventory" at bounding box center [22, 43] width 17 height 5
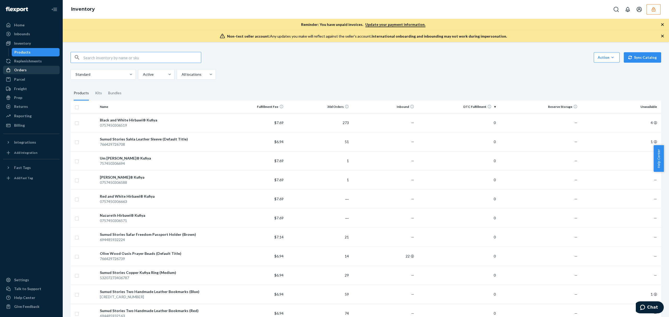
click at [26, 71] on div "Orders" at bounding box center [31, 69] width 55 height 7
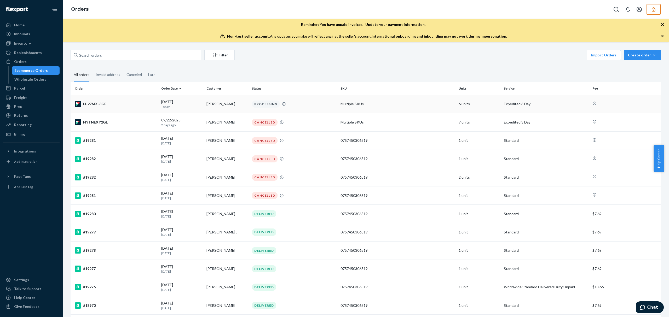
click at [225, 106] on td "[PERSON_NAME]" at bounding box center [226, 104] width 45 height 18
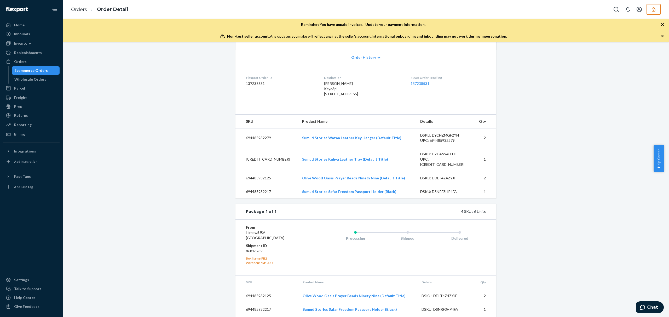
scroll to position [158, 0]
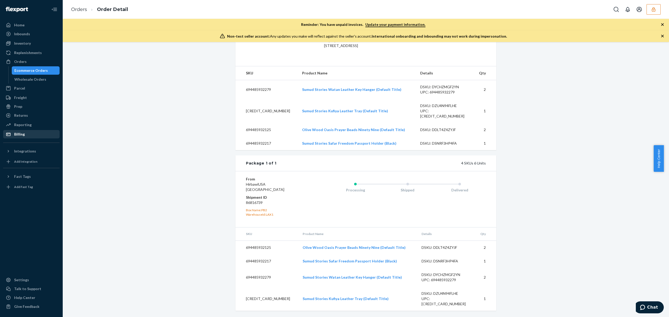
click at [15, 135] on div "Billing" at bounding box center [19, 134] width 11 height 5
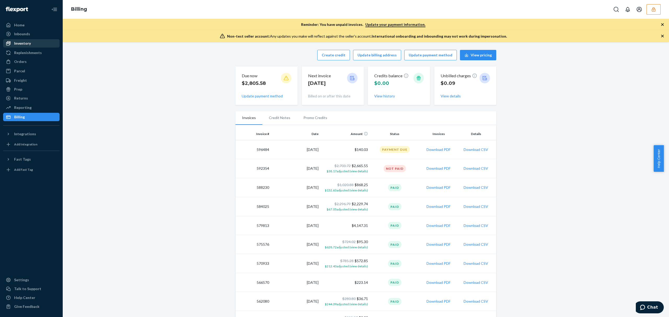
click at [20, 44] on div "Inventory" at bounding box center [22, 43] width 17 height 5
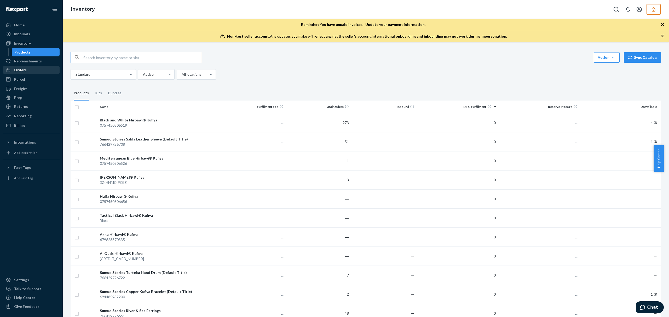
click at [26, 72] on div "Orders" at bounding box center [31, 69] width 55 height 7
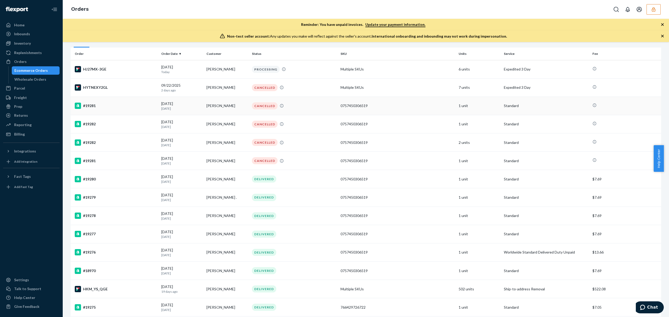
scroll to position [69, 0]
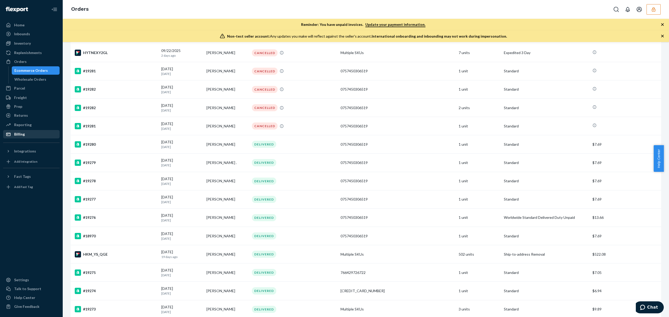
click at [28, 134] on div "Billing" at bounding box center [31, 134] width 55 height 7
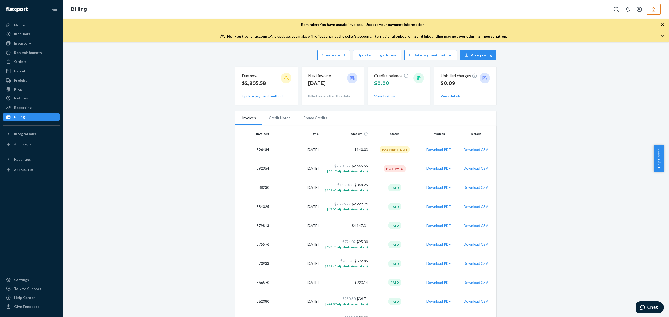
click at [653, 10] on icon "button" at bounding box center [653, 9] width 5 height 5
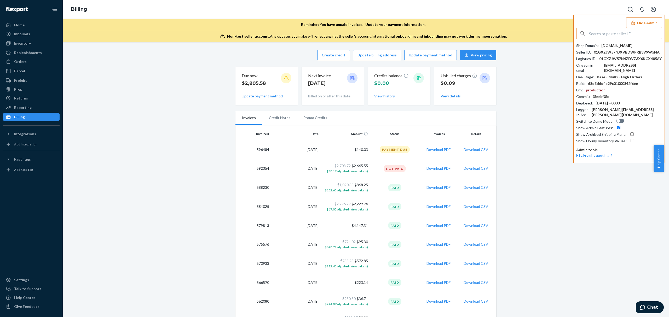
click at [606, 34] on input "text" at bounding box center [625, 33] width 73 height 10
type input "01GXZJW57NJXVBDWPRB3V9W5NA"
click at [593, 46] on span "[DOMAIN_NAME]" at bounding box center [611, 45] width 61 height 5
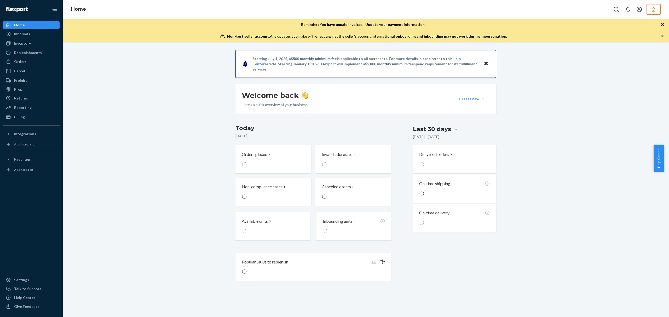
click at [652, 12] on button "button" at bounding box center [653, 9] width 14 height 10
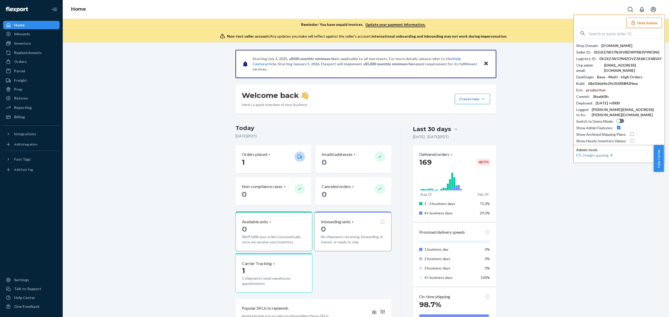
click at [612, 40] on div "Shop Domain : [DOMAIN_NAME] Seller ID : 01GXZJW57NJXVBDWPRB3V9W5NA Logistics ID…" at bounding box center [619, 86] width 86 height 116
click at [599, 33] on input "text" at bounding box center [625, 33] width 73 height 10
paste input "01GXZJW57NJXVBDWPRB3V9W5NA"
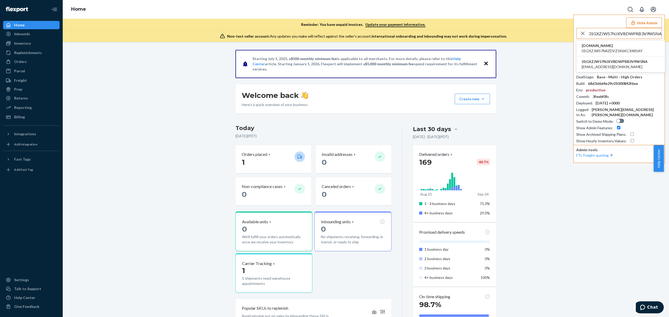
type input "01GXZJW57NJXVBDWPRB3V9W5NA"
click at [602, 46] on span "[DOMAIN_NAME]" at bounding box center [611, 45] width 61 height 5
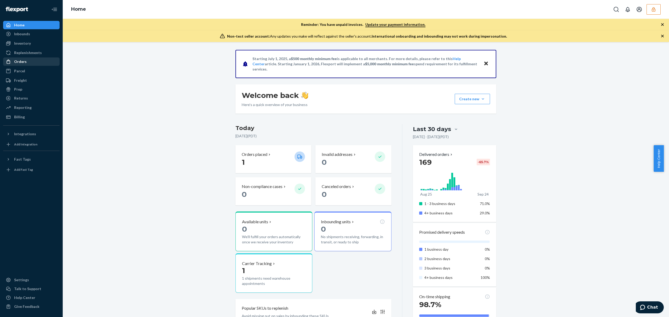
click at [31, 63] on div "Orders" at bounding box center [31, 61] width 55 height 7
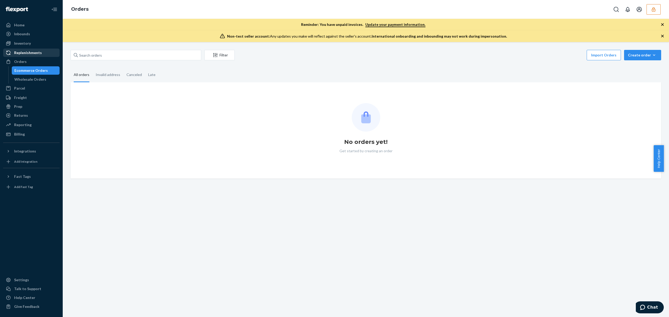
click at [27, 55] on div "Replenishments" at bounding box center [28, 52] width 28 height 5
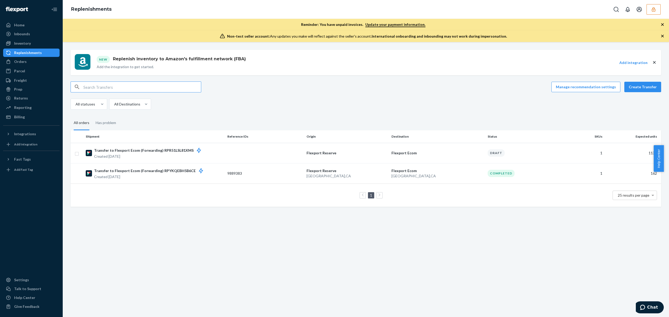
click at [84, 90] on input "text" at bounding box center [142, 87] width 118 height 10
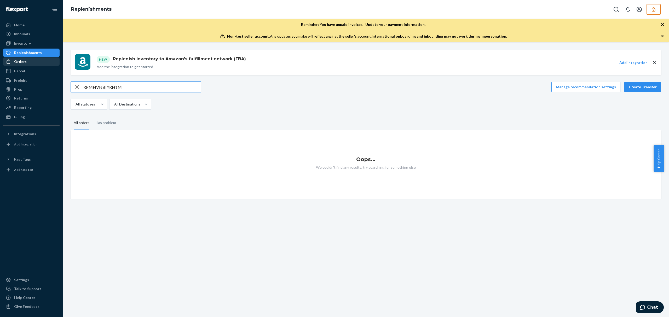
type input "RPMHVNBIYRH1M"
click at [21, 63] on div "Orders" at bounding box center [20, 61] width 13 height 5
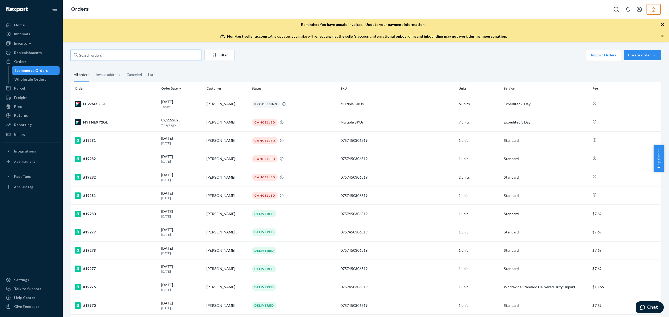
click at [133, 60] on input "text" at bounding box center [136, 55] width 131 height 10
paste input "RPMHVNBIYRH1M"
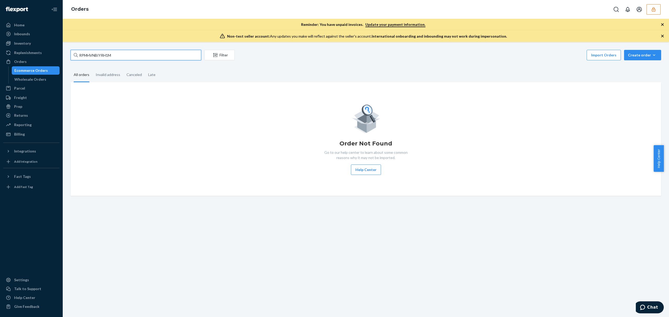
type input "RPMHVNBIYRH1M"
click at [654, 11] on icon "button" at bounding box center [653, 9] width 5 height 5
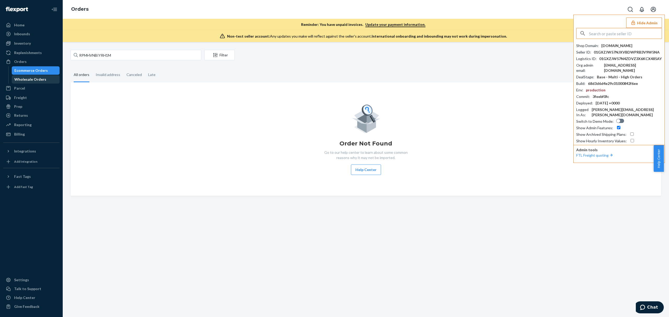
click at [34, 80] on div "Wholesale Orders" at bounding box center [30, 79] width 32 height 5
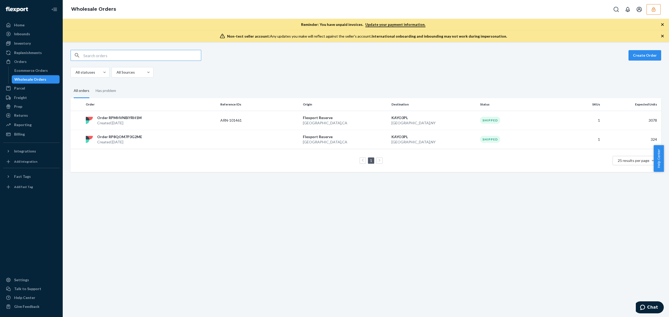
click at [107, 58] on input "text" at bounding box center [142, 55] width 118 height 10
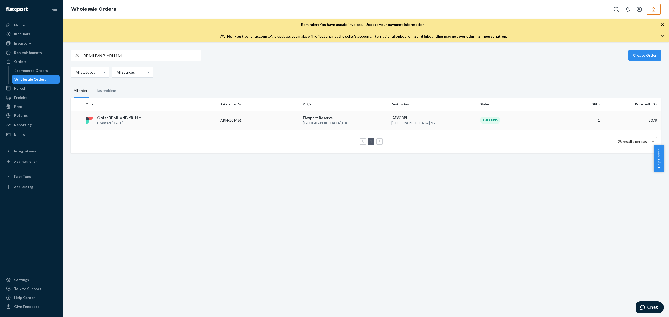
type input "RPMHVNBIYRH1M"
click at [166, 118] on div "Order RPMHVNBIYRH1M Created [DATE]" at bounding box center [151, 120] width 135 height 10
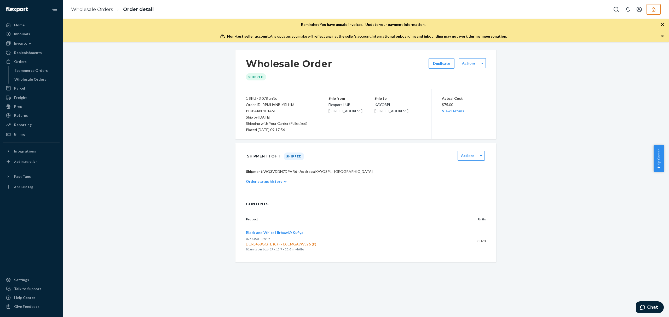
click at [270, 180] on p "Order status history" at bounding box center [264, 181] width 36 height 5
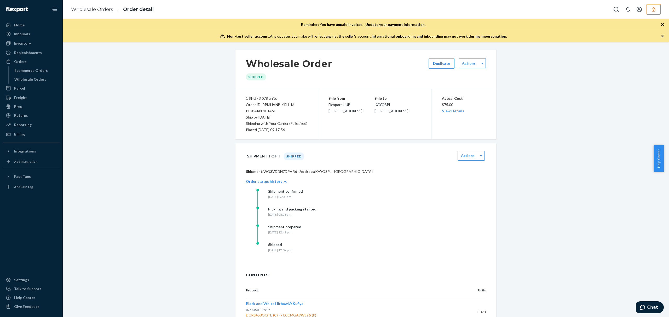
click at [275, 183] on p "Order status history" at bounding box center [264, 181] width 36 height 5
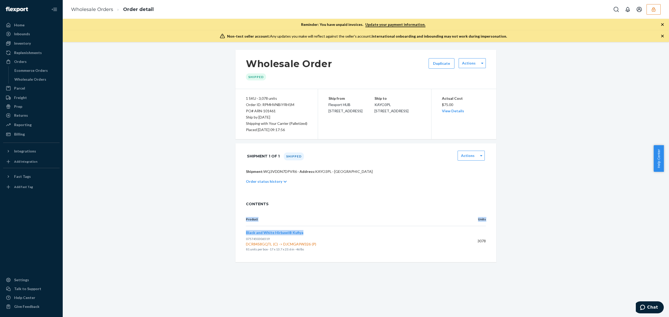
drag, startPoint x: 307, startPoint y: 232, endPoint x: 244, endPoint y: 207, distance: 68.0
click at [241, 234] on div "Product Units Black and White Hirbawi® Kufiya 0757450306519 DCR84S8GQTL (C) -> …" at bounding box center [365, 237] width 261 height 49
copy table "Product Units Black and White Hirbawi® Kufiya"
click at [326, 232] on div "Black and White Hirbawi® Kufiya 0757450306519 DCR84S8GQTL (C) -> DJCMGA9W326 (P…" at bounding box center [350, 241] width 209 height 22
drag, startPoint x: 297, startPoint y: 232, endPoint x: 244, endPoint y: 232, distance: 53.3
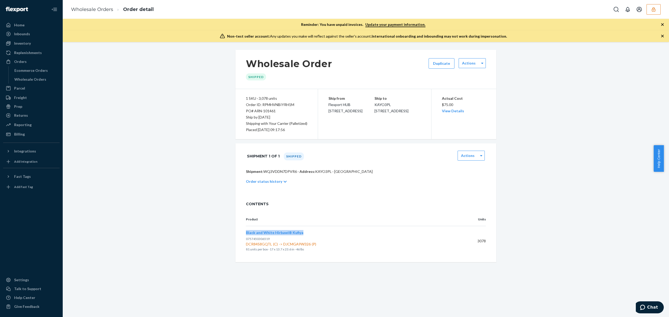
click at [246, 232] on div "Black and White Hirbawi® Kufiya 0757450306519 DCR84S8GQTL (C) -> DJCMGA9W326 (P…" at bounding box center [350, 241] width 209 height 22
copy span "Black and White Hirbawi® Kufiya"
